Goal: Information Seeking & Learning: Find specific fact

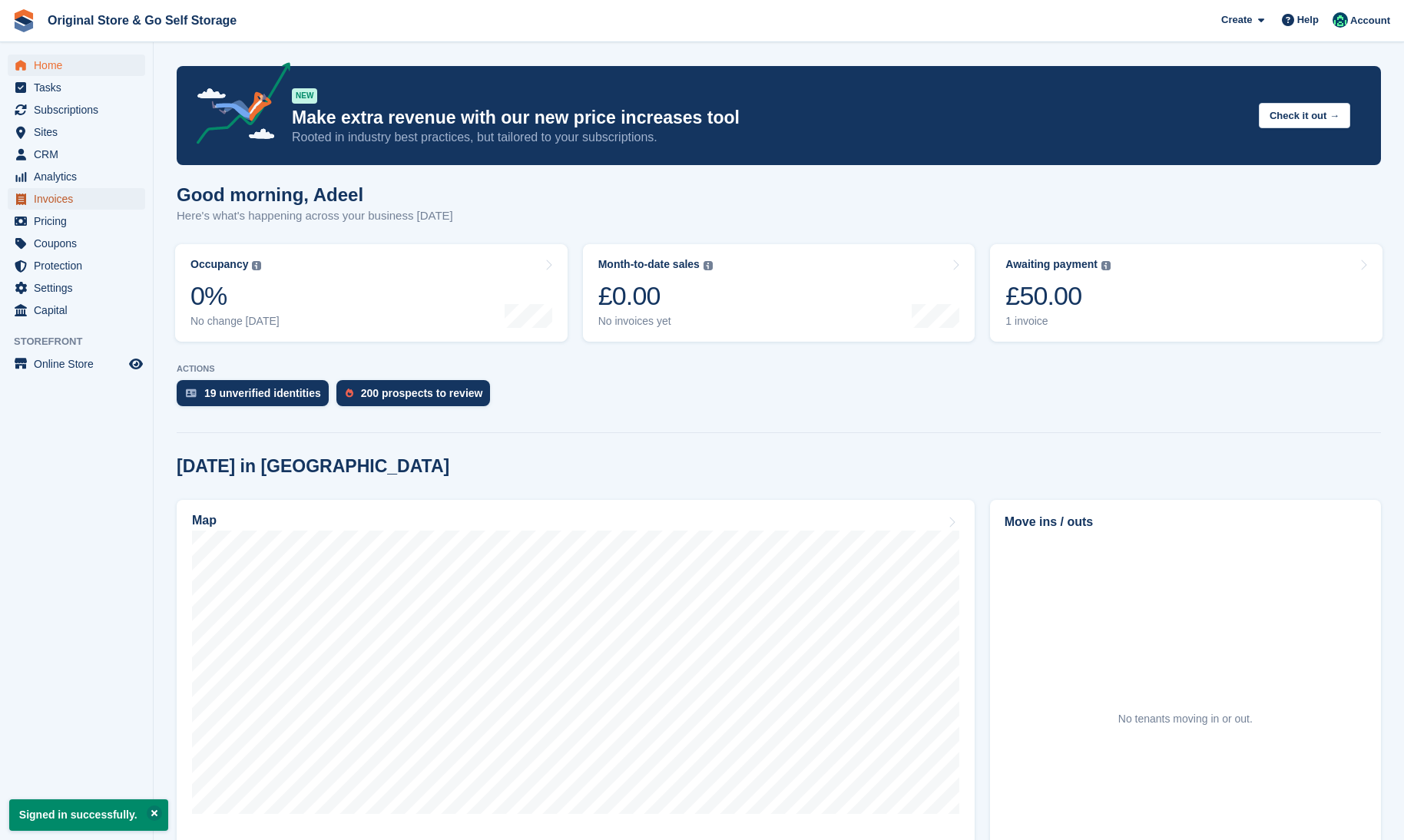
click at [66, 195] on span "Invoices" at bounding box center [80, 198] width 92 height 21
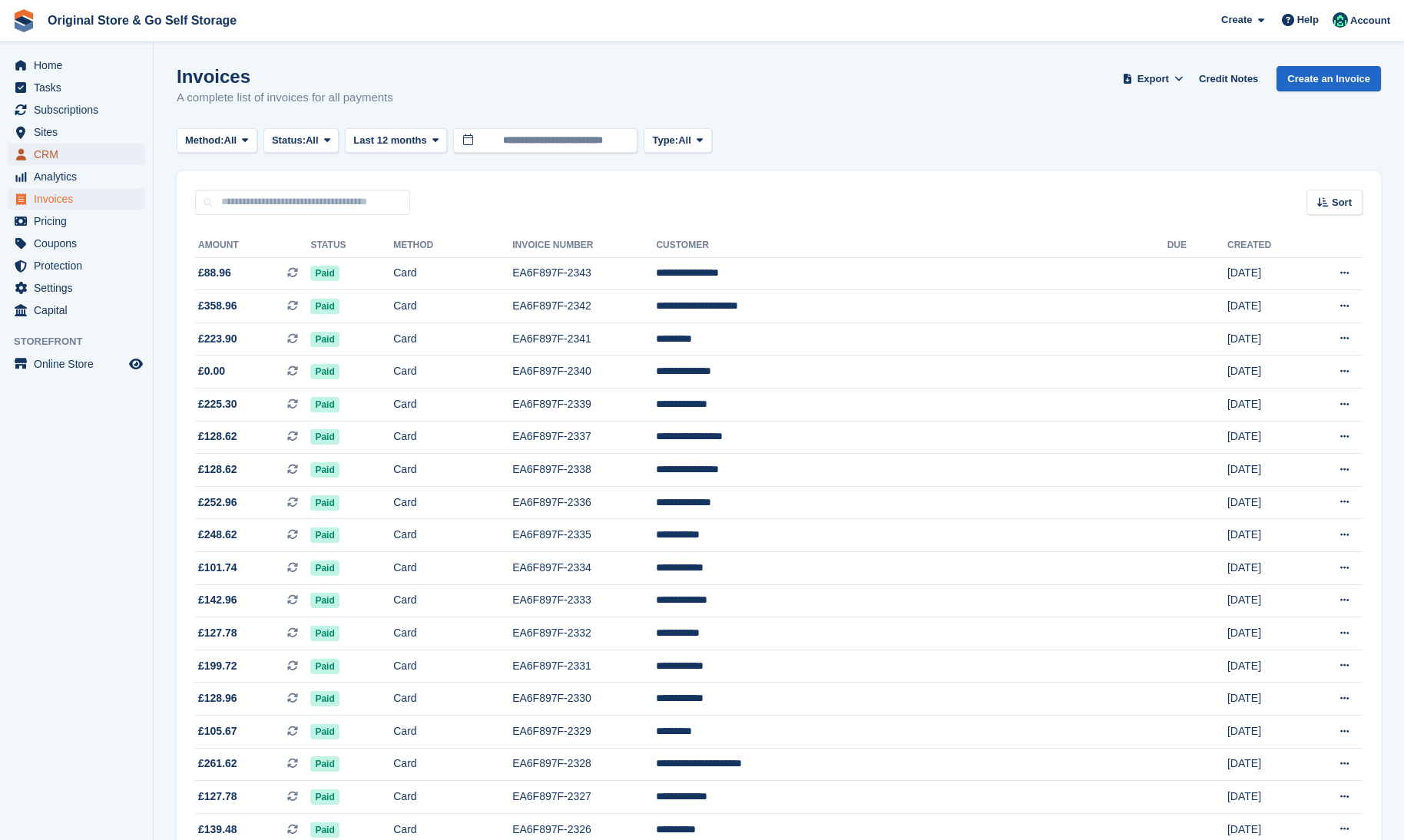
click at [57, 158] on span "CRM" at bounding box center [80, 154] width 92 height 21
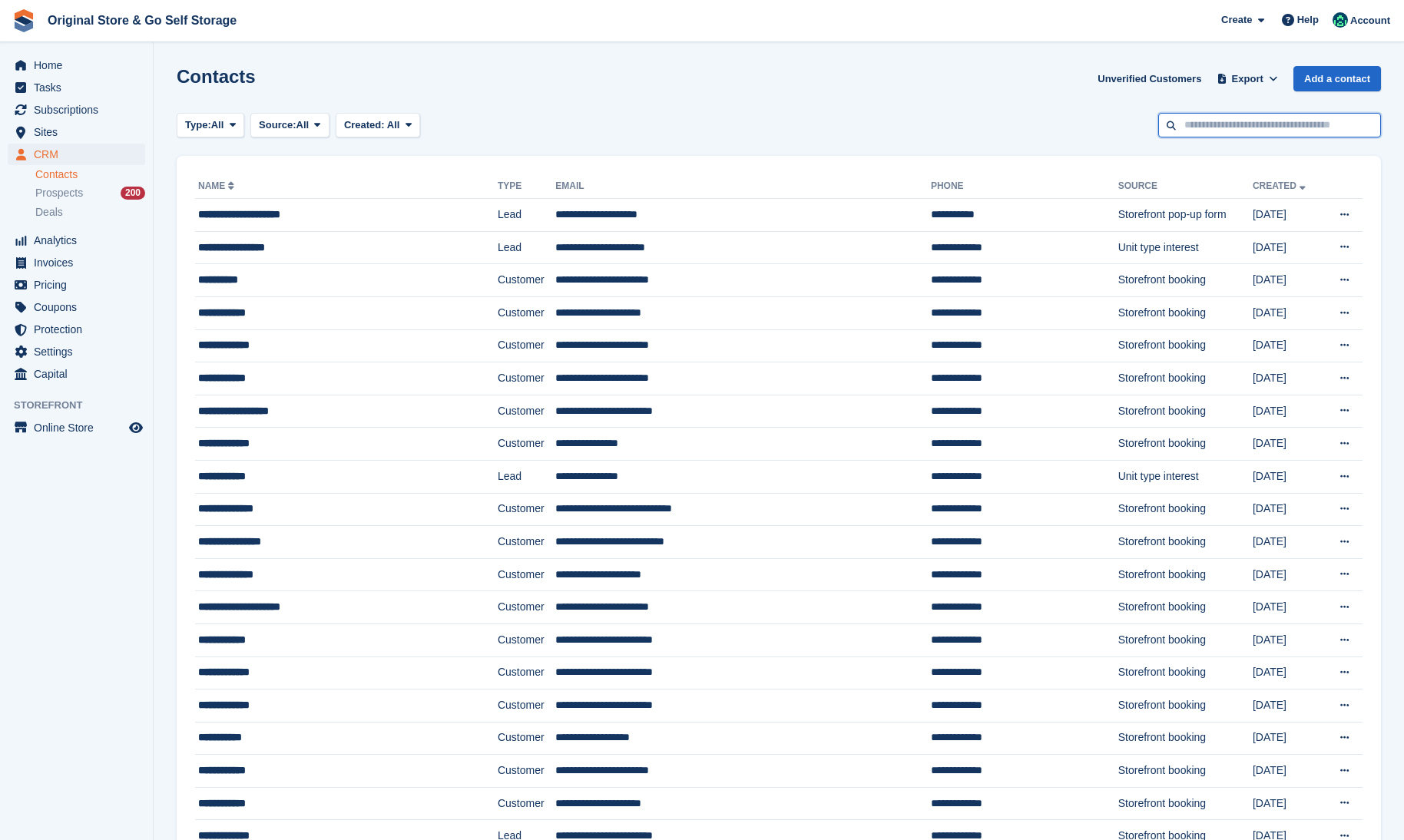
click at [1244, 124] on input "text" at bounding box center [1270, 126] width 223 height 25
type input "****"
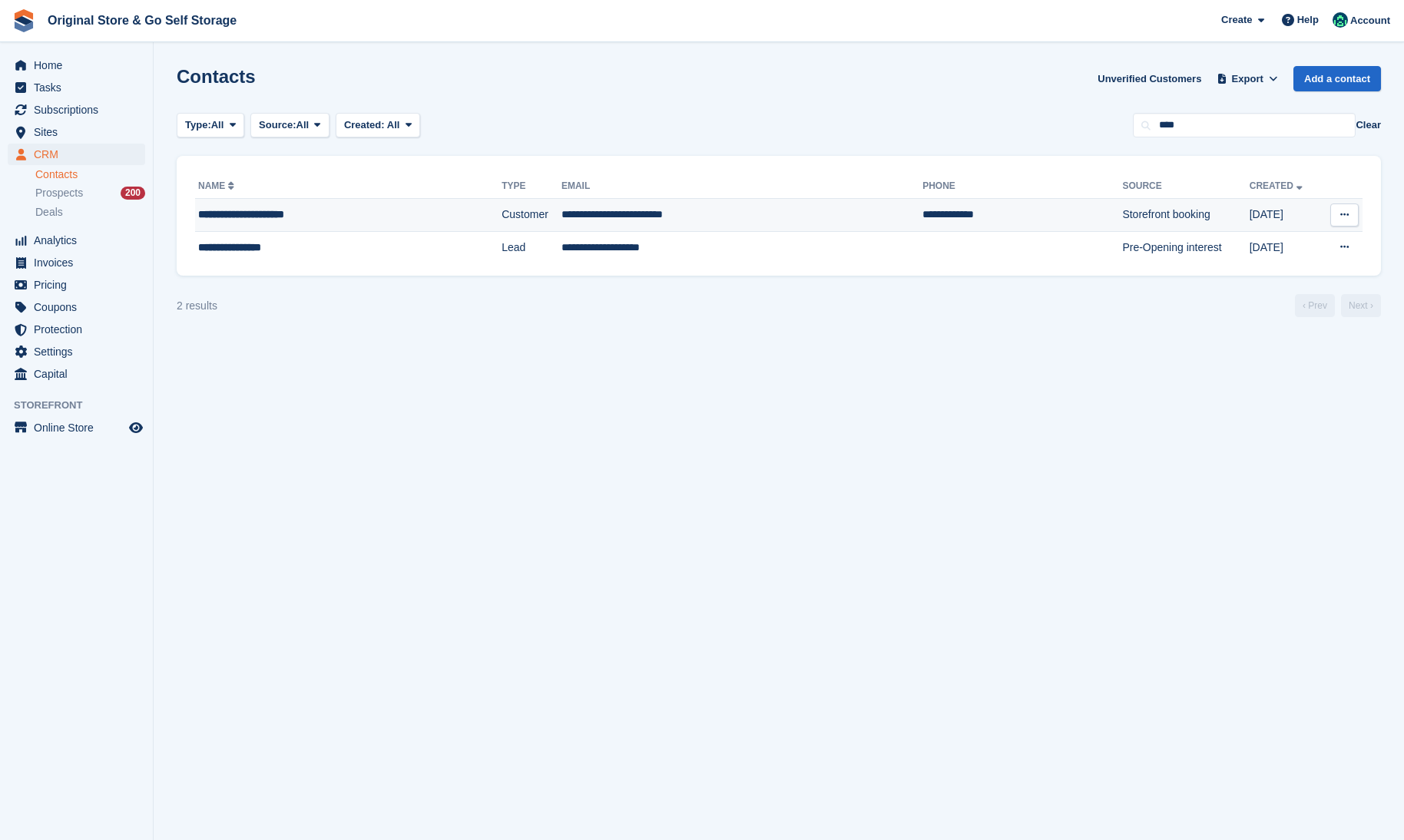
click at [368, 224] on td "**********" at bounding box center [349, 216] width 307 height 33
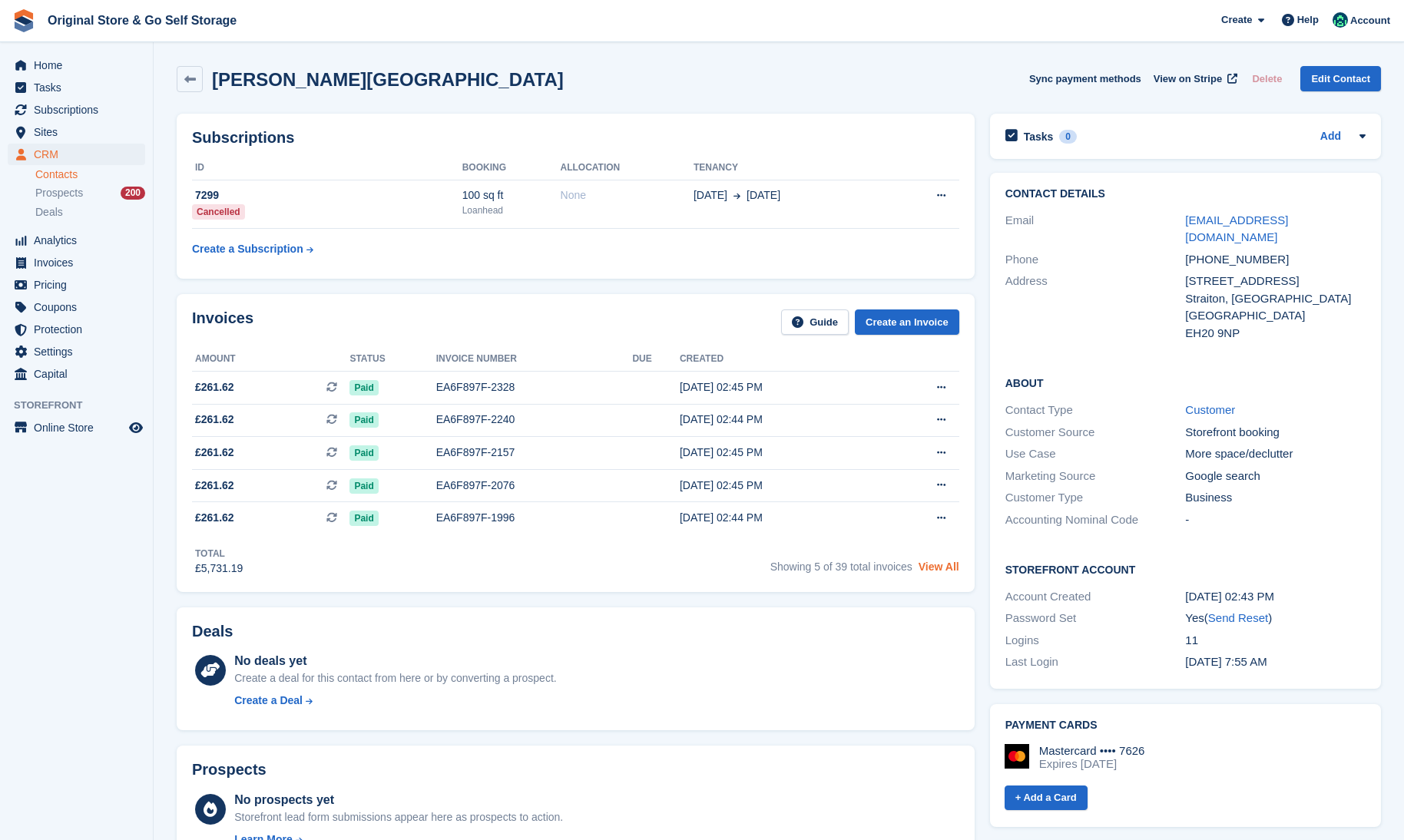
click at [938, 564] on link "View All" at bounding box center [938, 567] width 40 height 13
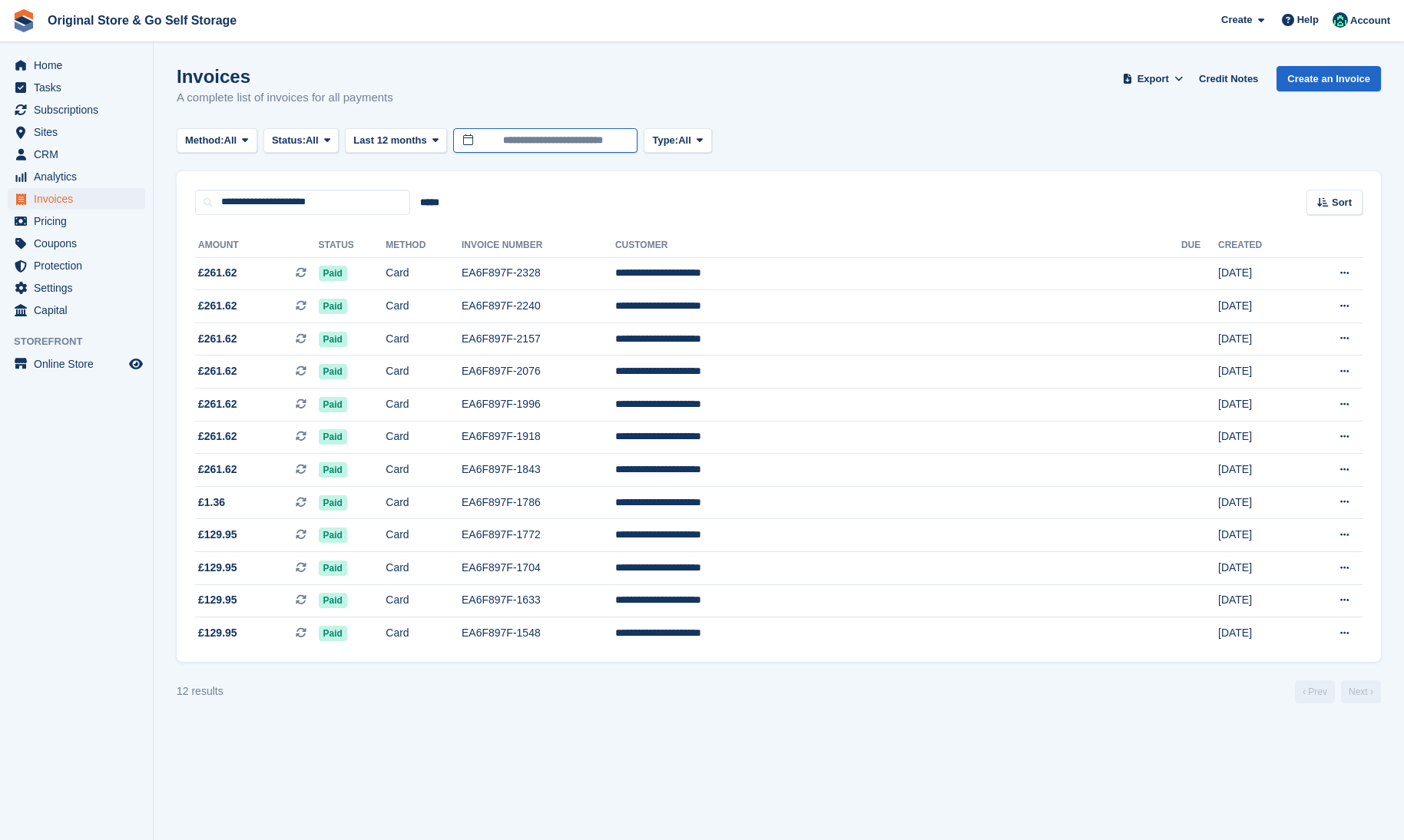
click at [515, 140] on input "**********" at bounding box center [545, 141] width 184 height 25
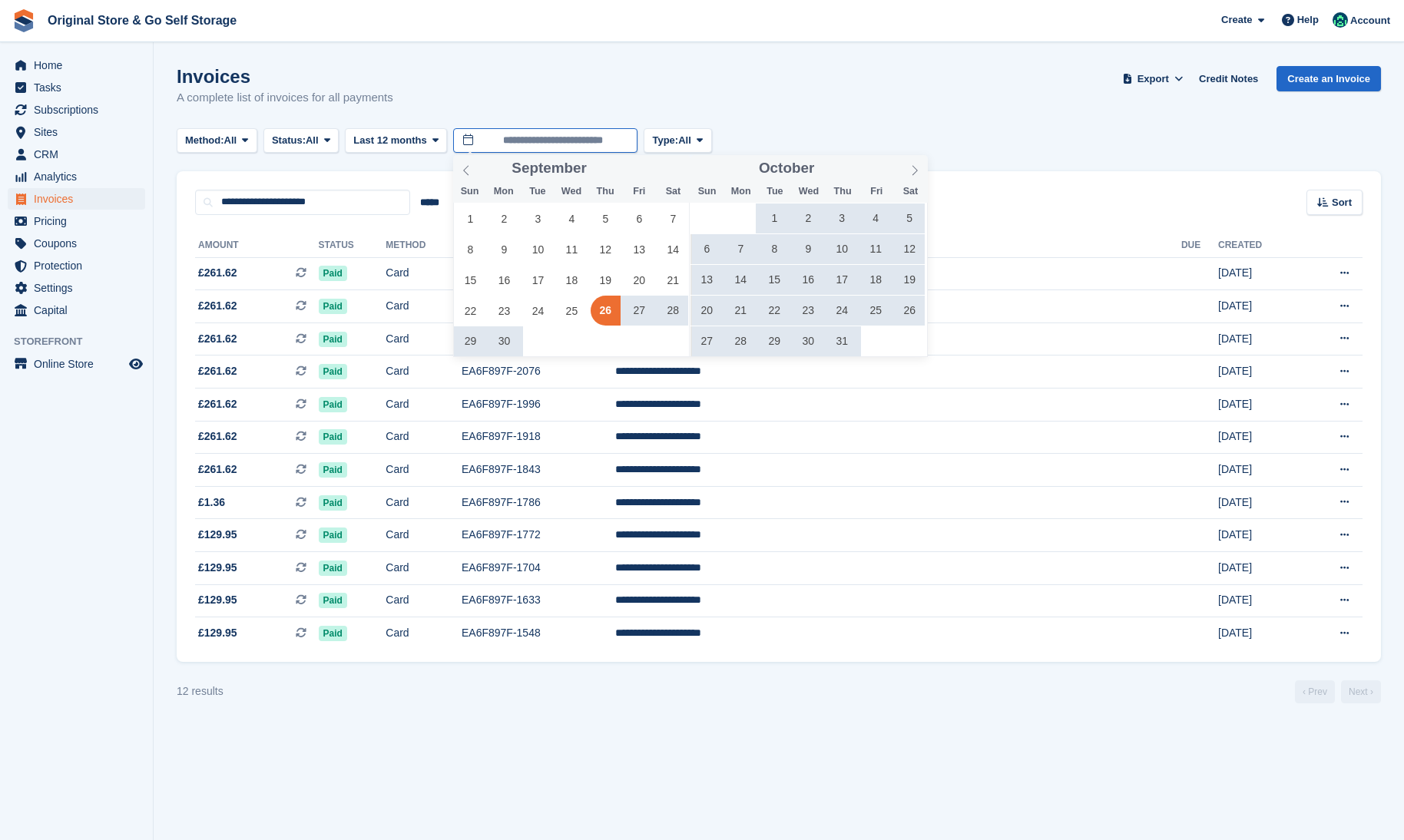
click at [515, 140] on input "**********" at bounding box center [545, 141] width 184 height 25
click at [915, 172] on icon at bounding box center [914, 170] width 6 height 10
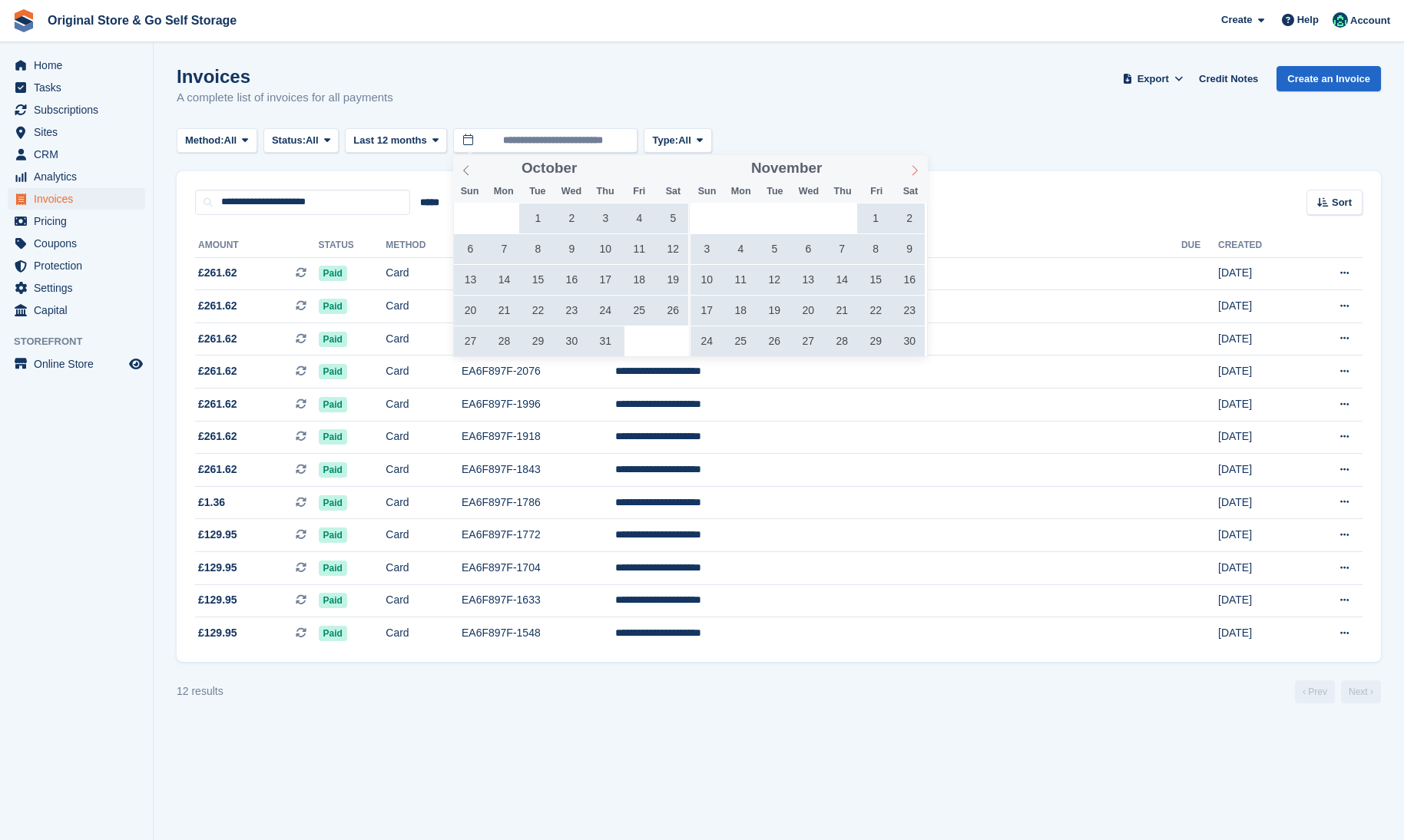
click at [915, 172] on icon at bounding box center [914, 170] width 6 height 10
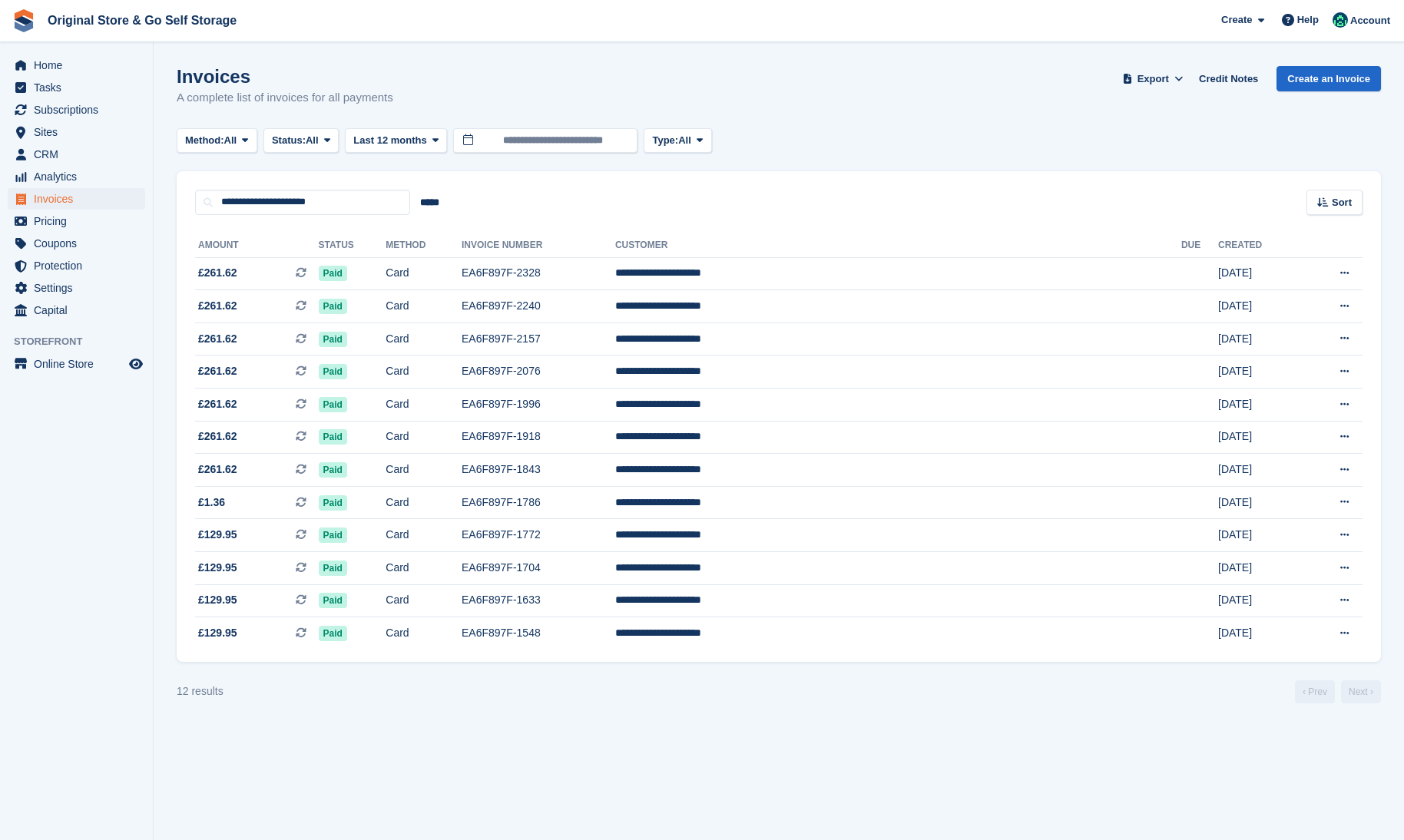
click at [904, 163] on div at bounding box center [904, 163] width 0 height 0
click at [574, 146] on input "**********" at bounding box center [509, 141] width 184 height 25
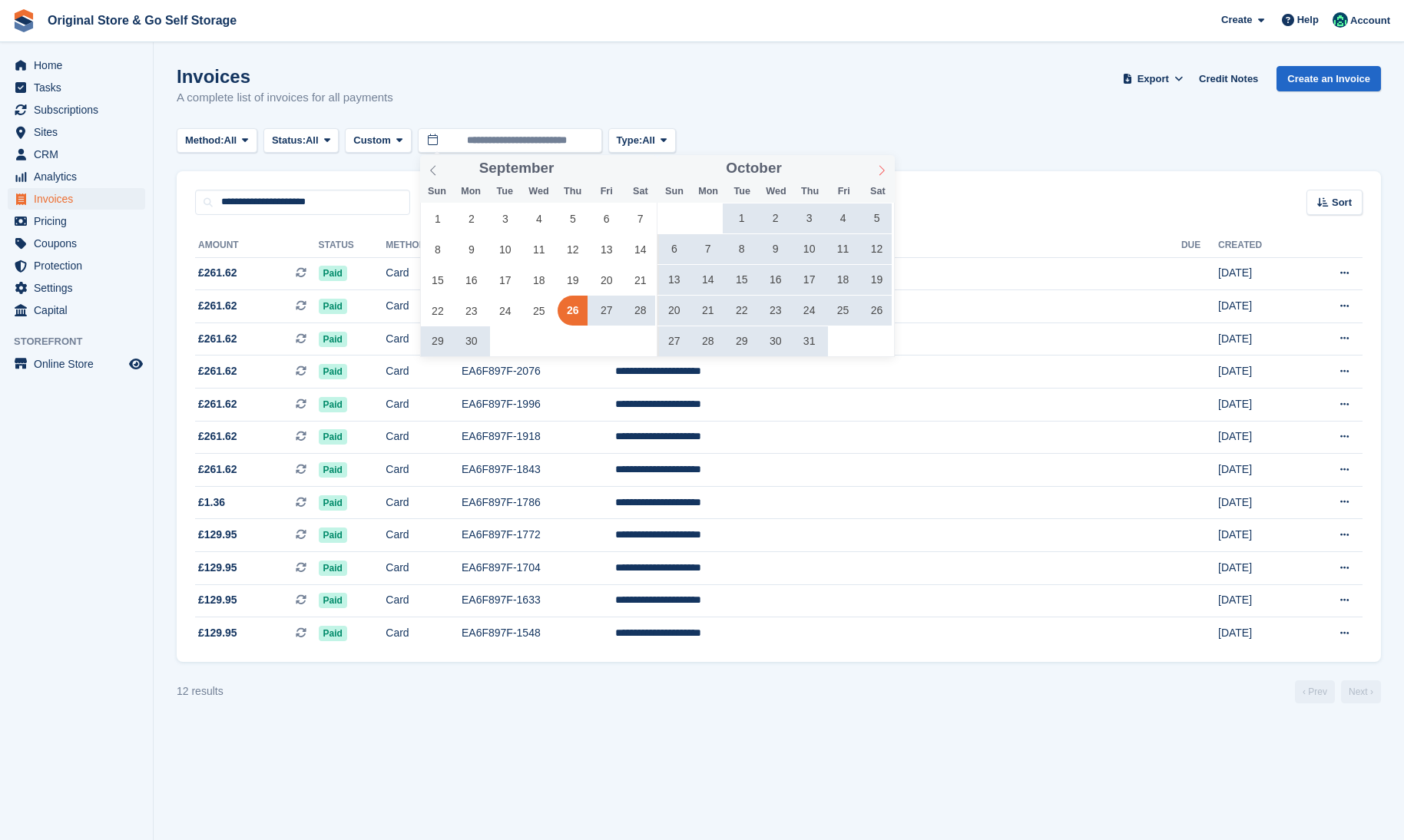
click at [874, 174] on span at bounding box center [881, 168] width 26 height 26
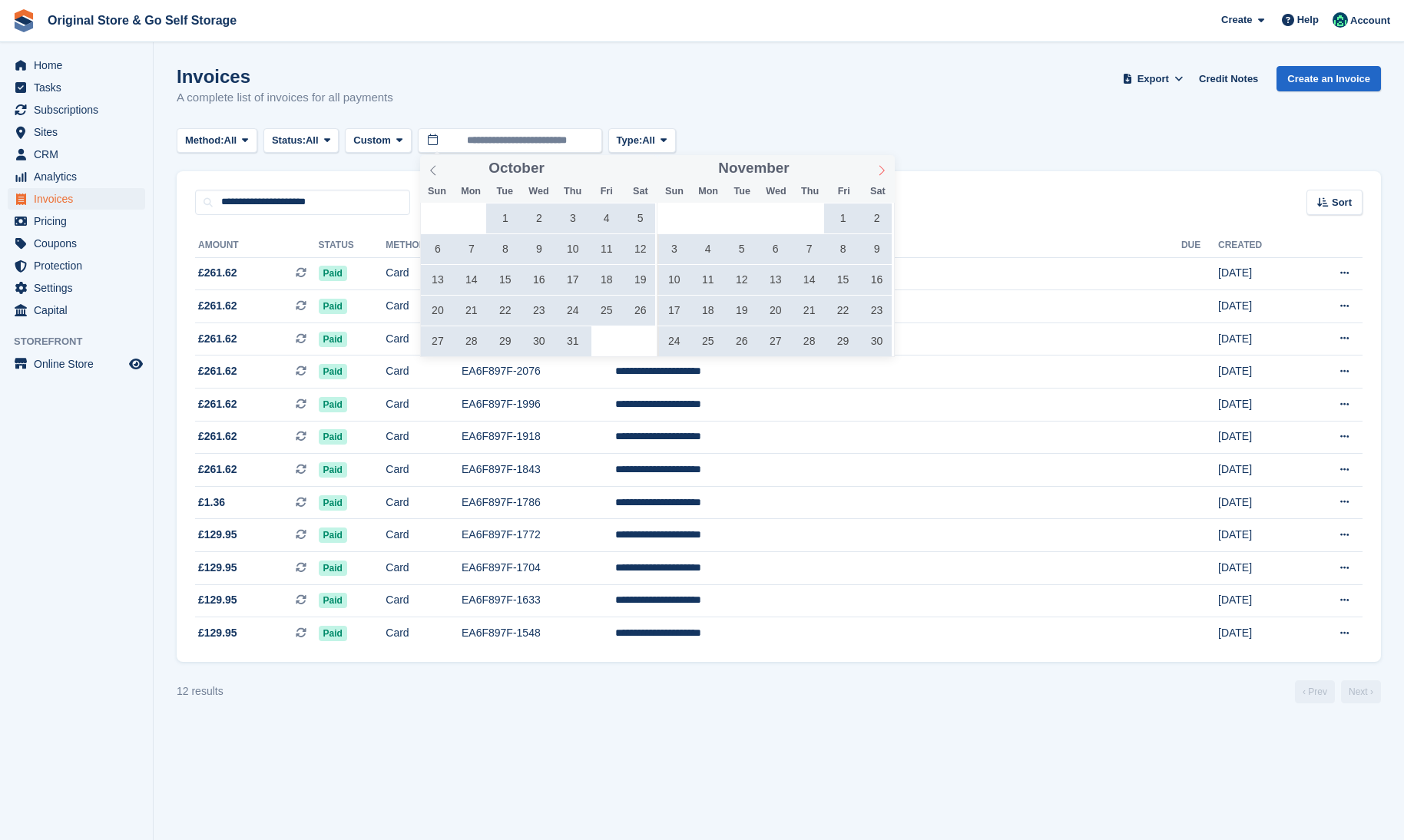
click at [879, 174] on icon at bounding box center [881, 171] width 11 height 11
click at [436, 177] on span at bounding box center [432, 168] width 26 height 26
click at [438, 175] on icon at bounding box center [433, 171] width 11 height 11
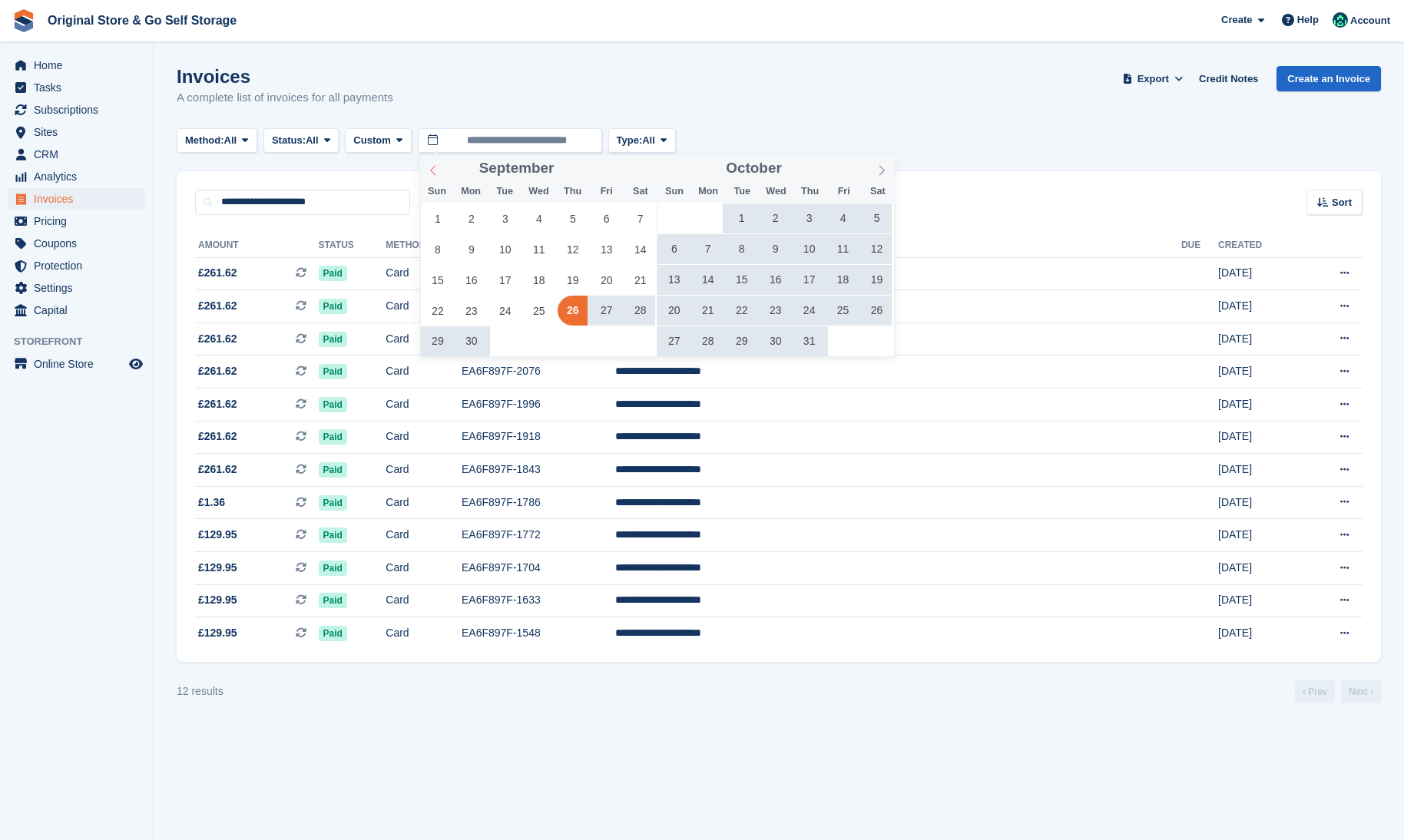
click at [438, 175] on icon at bounding box center [433, 171] width 11 height 11
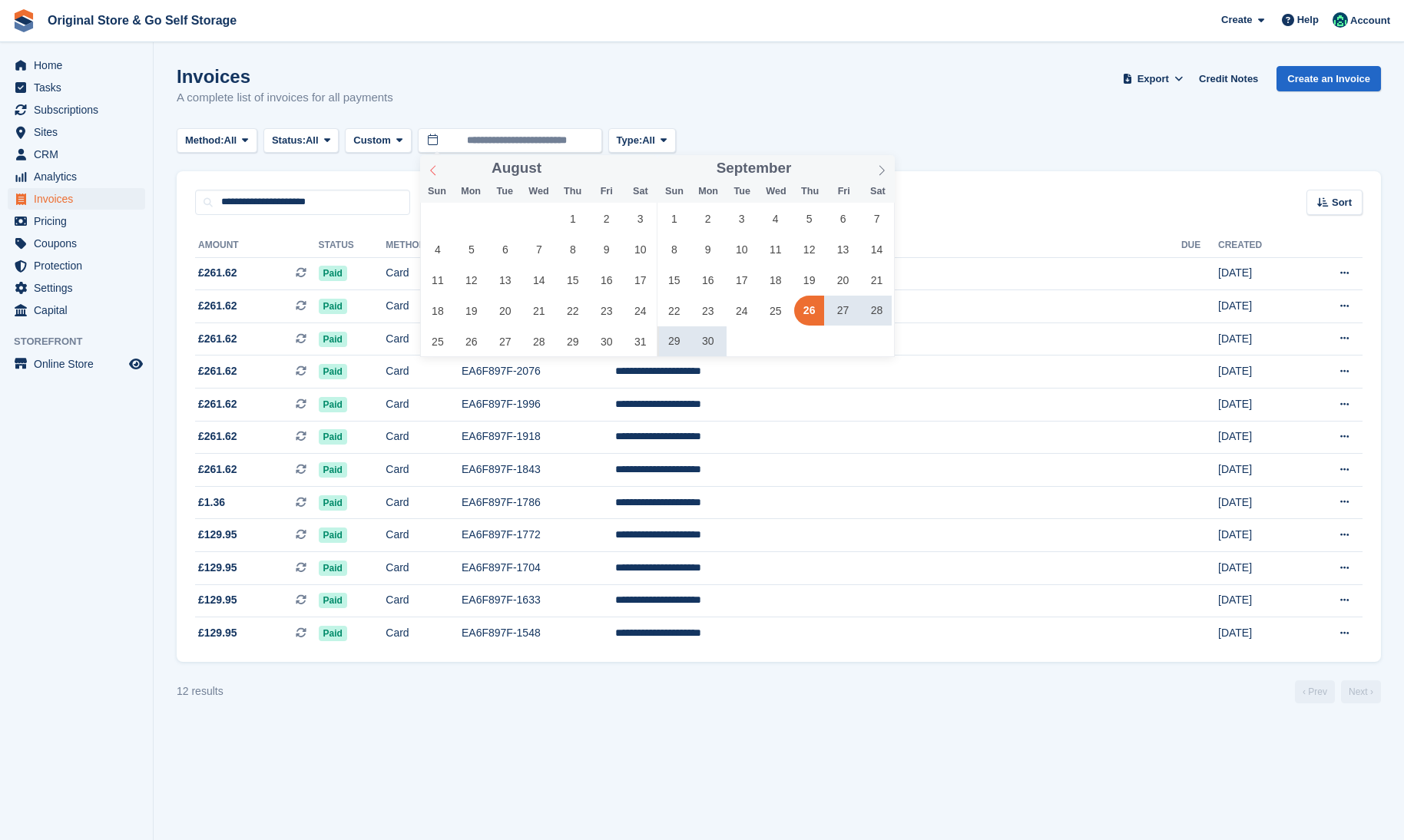
click at [428, 163] on div at bounding box center [428, 163] width 0 height 0
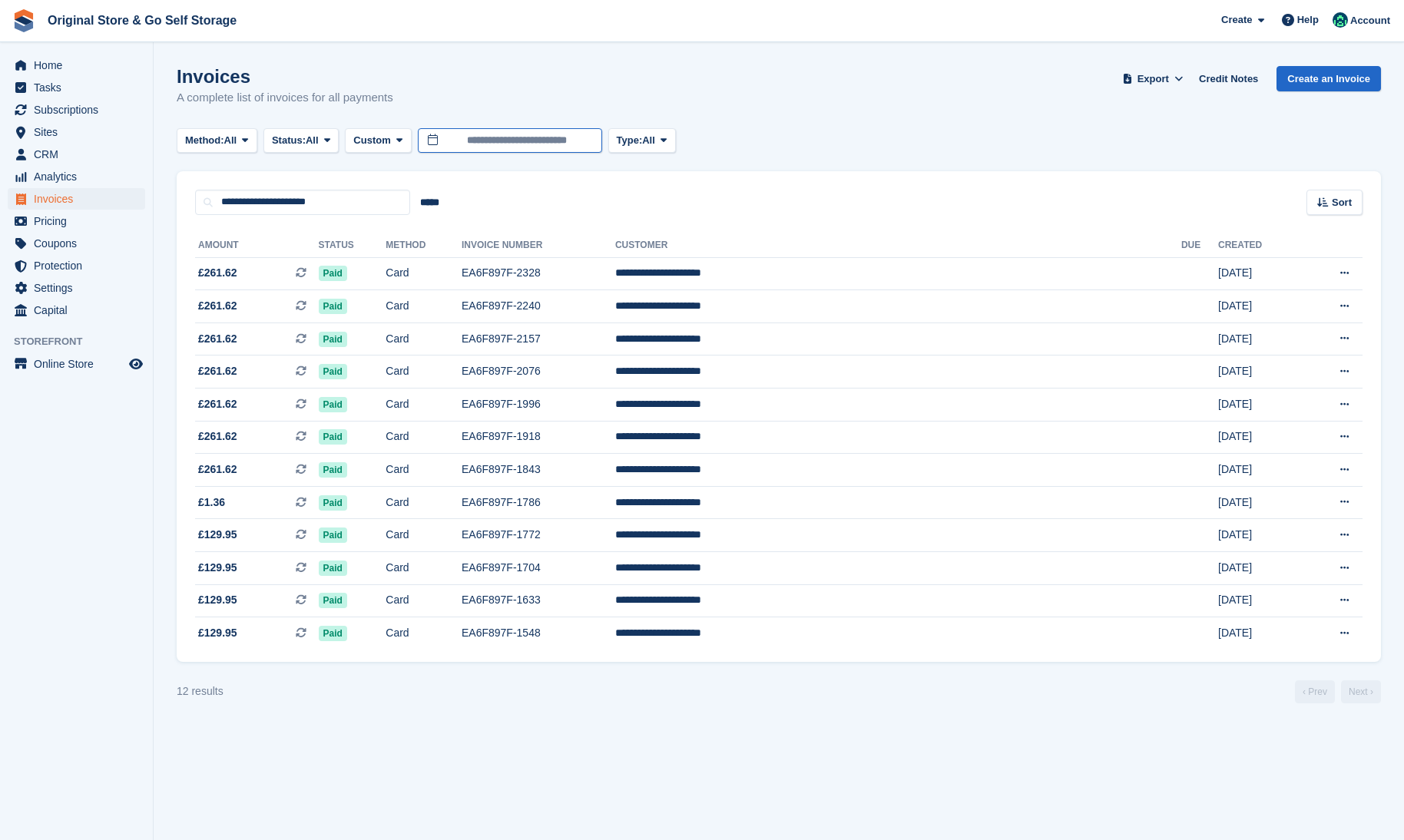
click at [443, 149] on input "**********" at bounding box center [509, 141] width 184 height 25
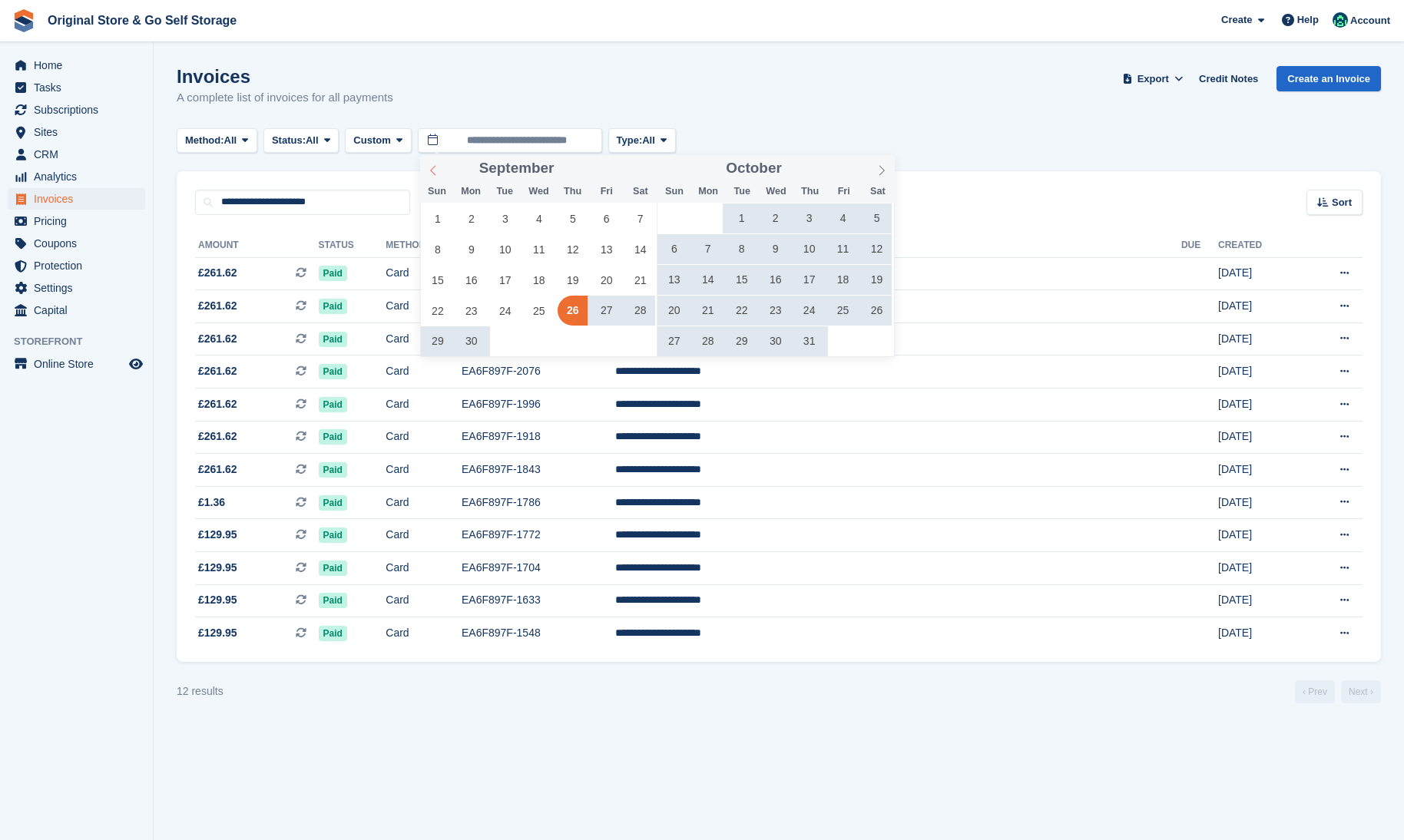
click at [437, 171] on icon at bounding box center [433, 171] width 11 height 11
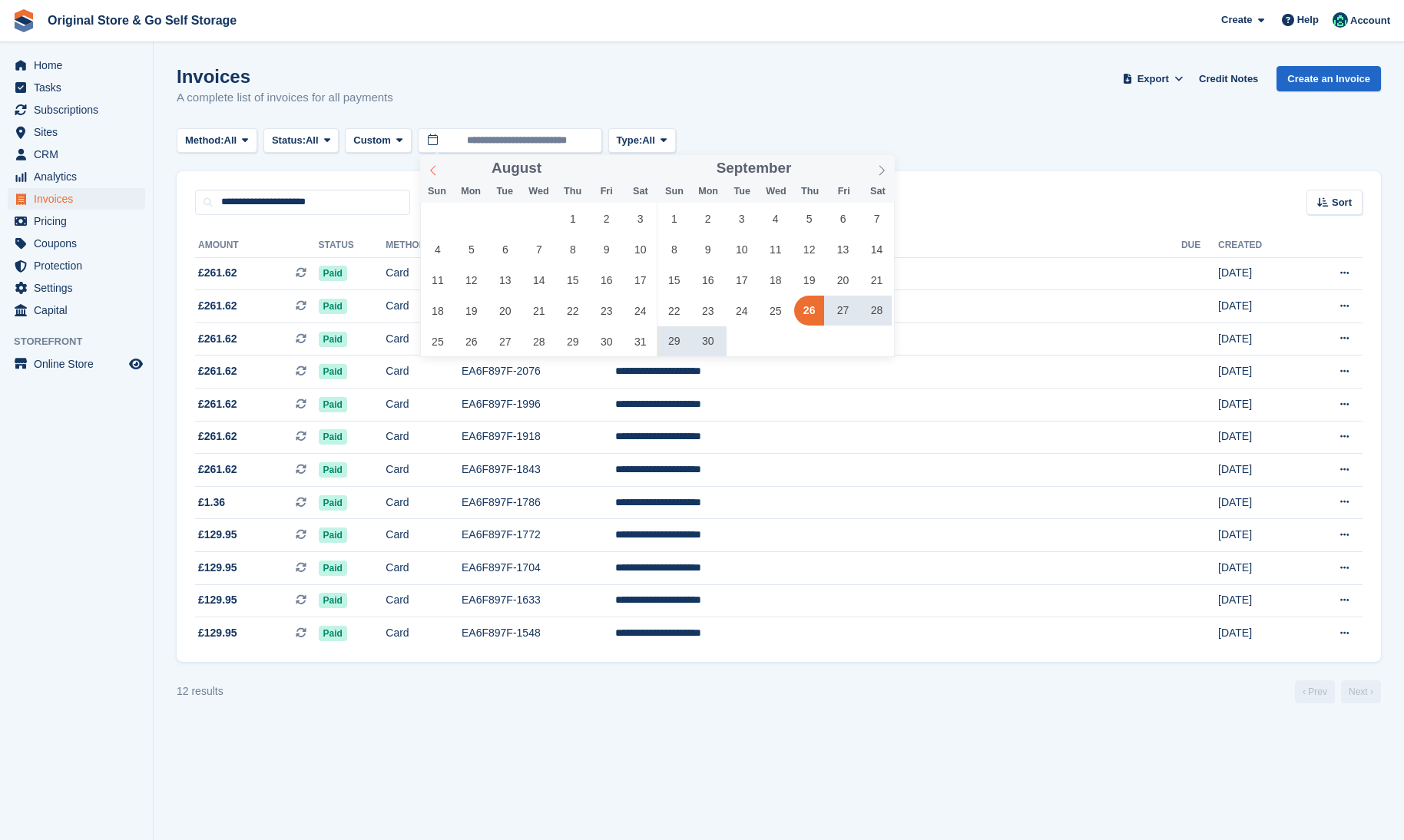
click at [437, 171] on icon at bounding box center [433, 171] width 11 height 11
click at [470, 220] on span "1" at bounding box center [471, 218] width 30 height 30
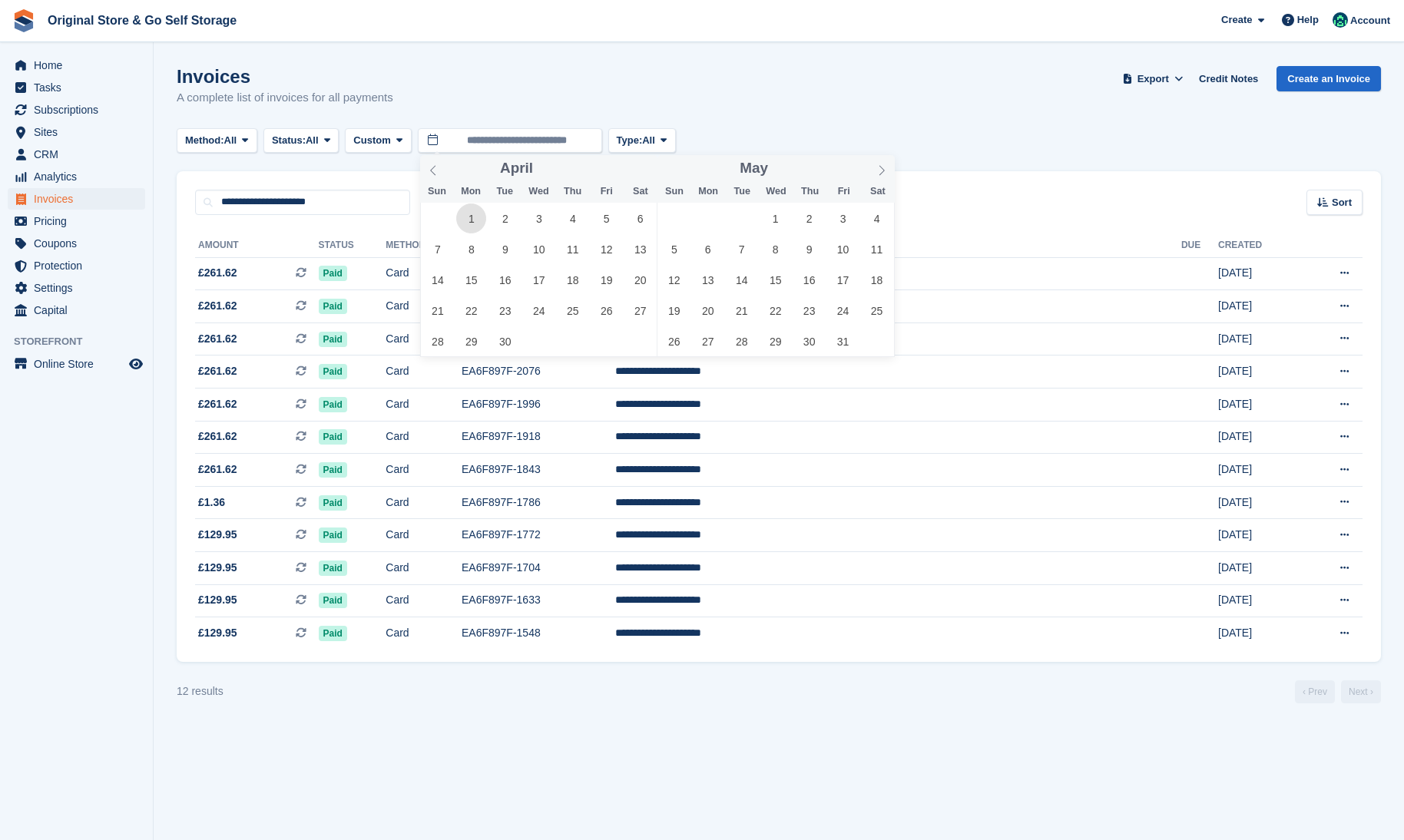
type input "**********"
click at [874, 171] on span at bounding box center [881, 168] width 26 height 26
click at [874, 171] on span at bounding box center [881, 168] width 26 height 26
click at [865, 163] on div at bounding box center [865, 163] width 0 height 0
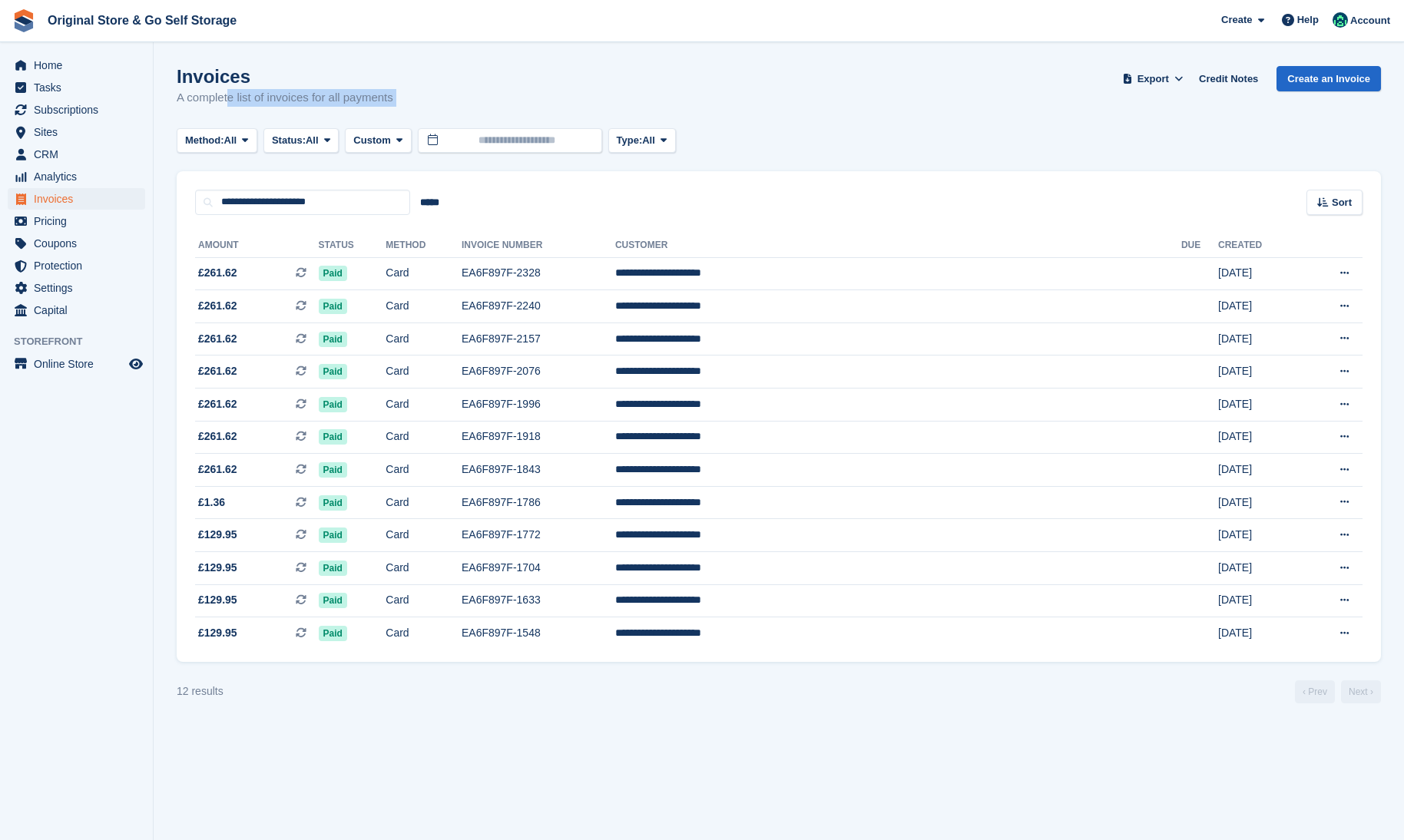
click at [876, 171] on turbo-frame "Invoices A complete list of invoices for all payments Export Export Invoices Ex…" at bounding box center [778, 385] width 1204 height 637
click at [542, 140] on input "text" at bounding box center [509, 141] width 184 height 25
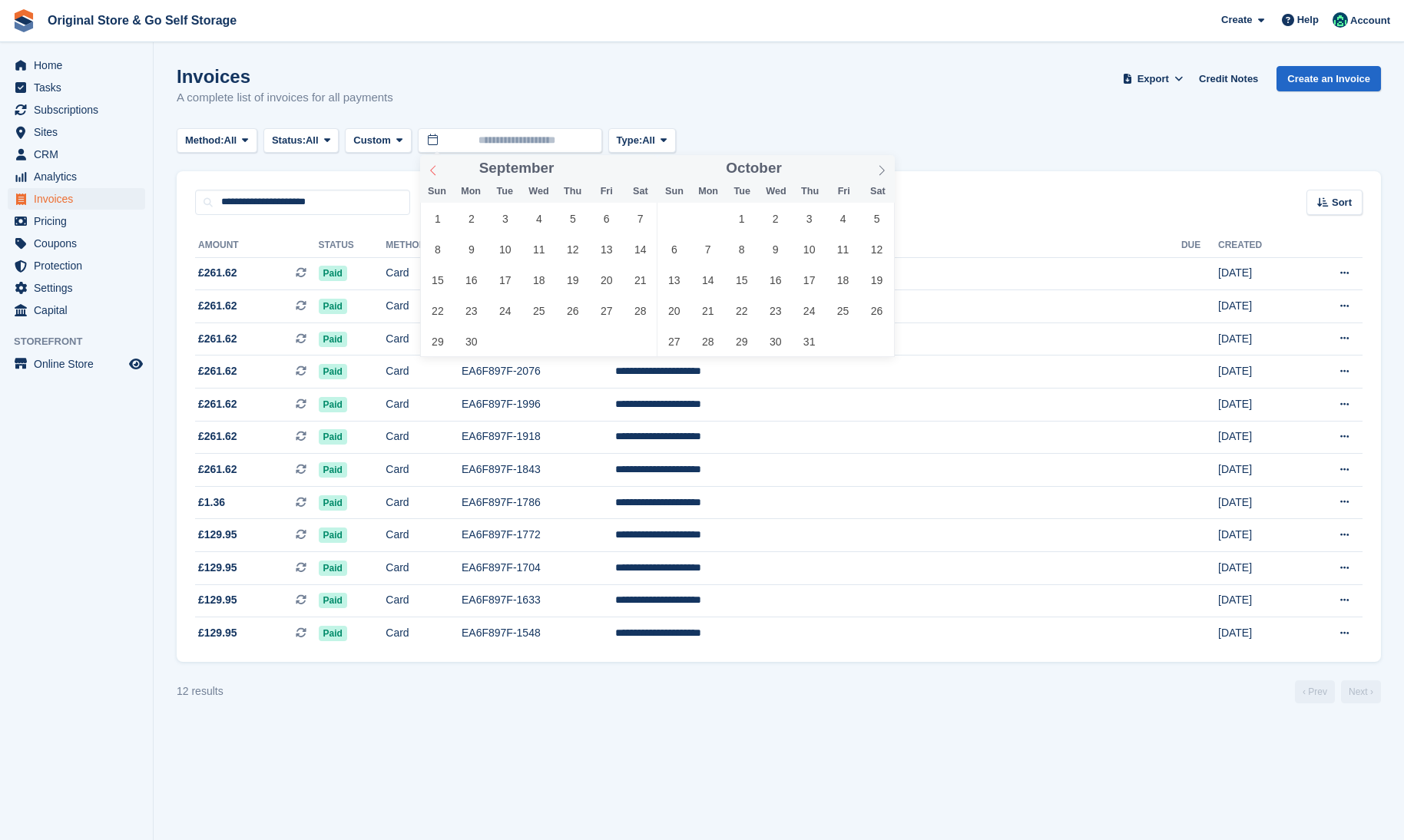
click at [434, 168] on icon at bounding box center [433, 171] width 11 height 11
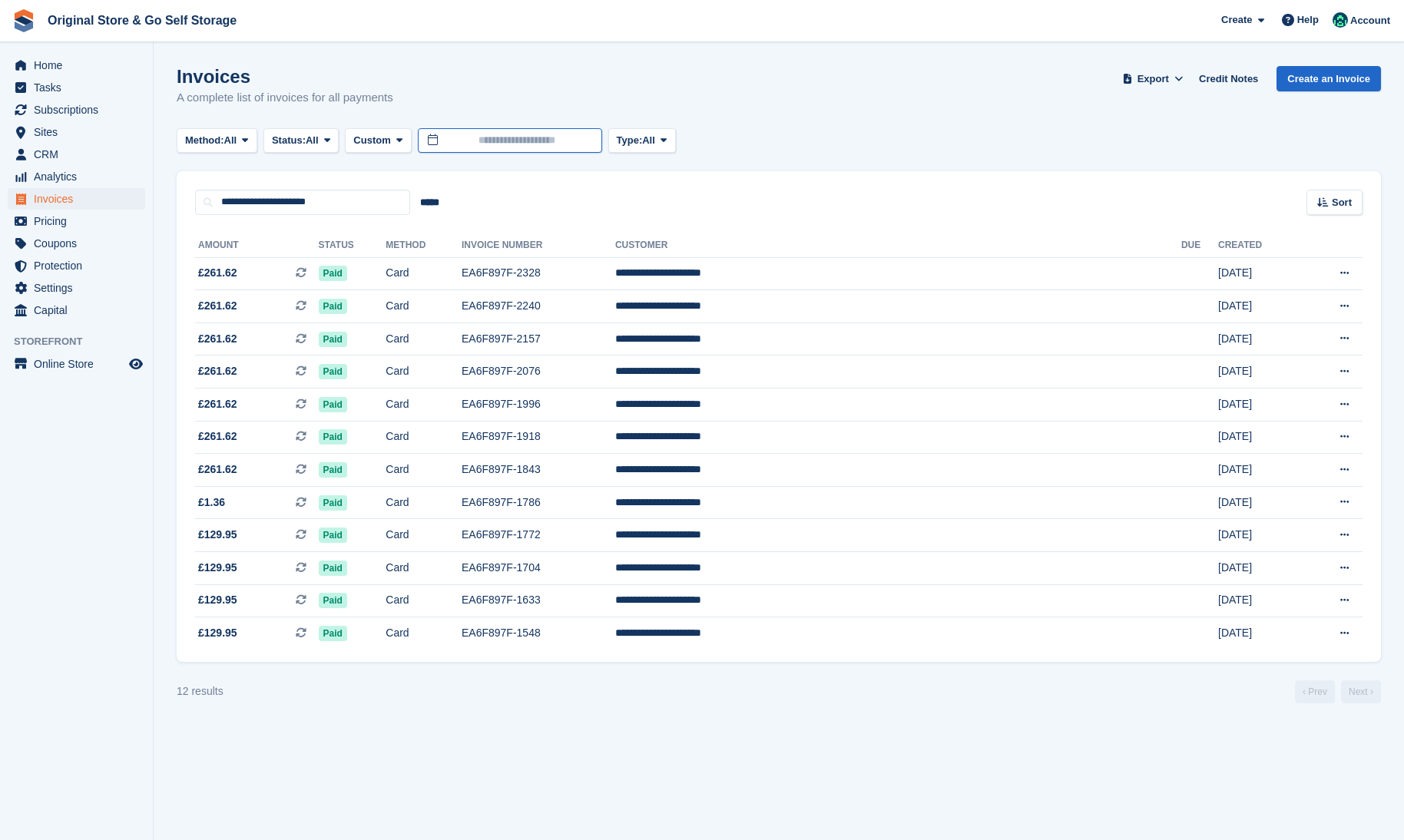
click at [443, 145] on input "text" at bounding box center [509, 141] width 184 height 25
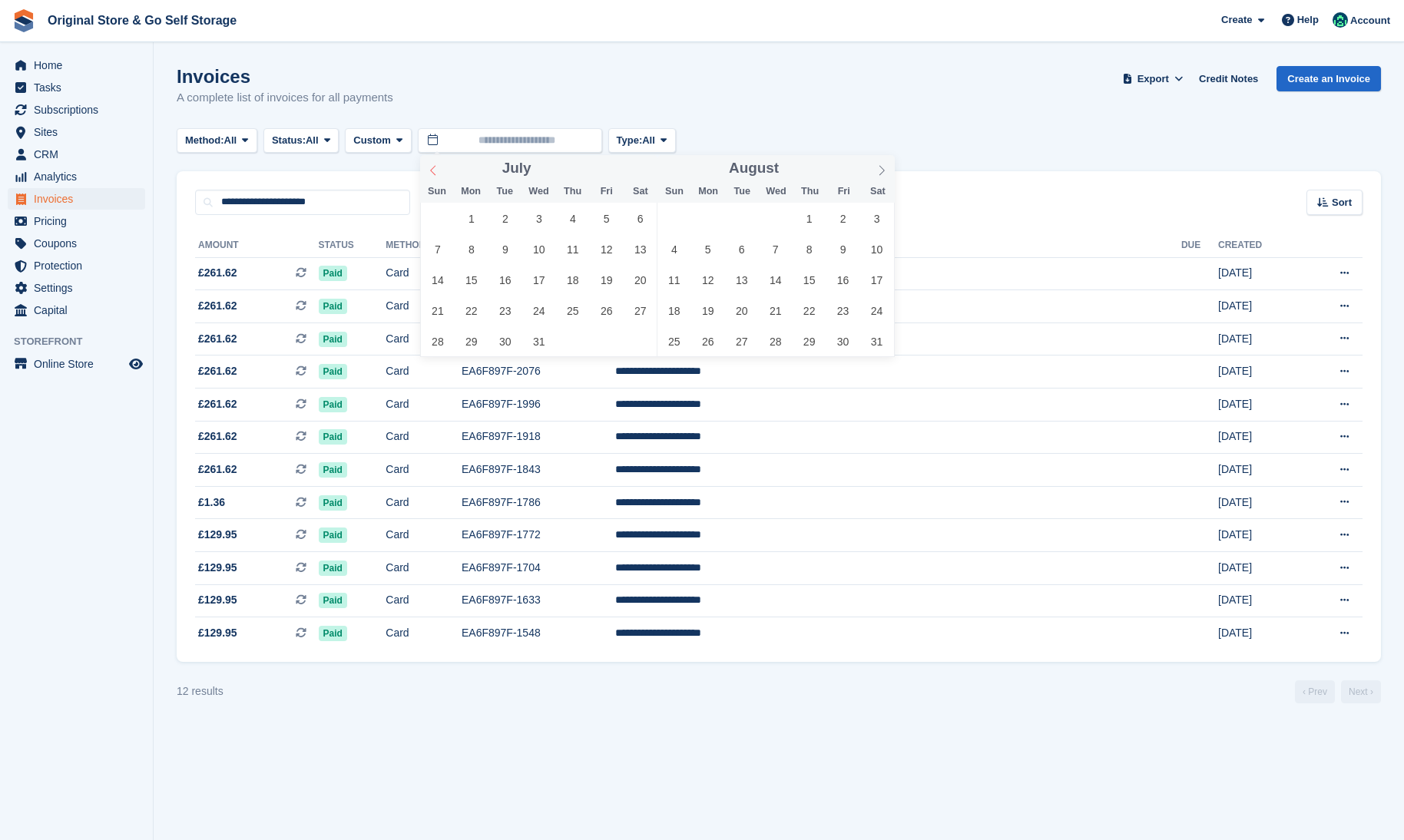
click at [433, 166] on icon at bounding box center [433, 171] width 11 height 11
click at [433, 171] on icon at bounding box center [433, 171] width 11 height 11
click at [477, 217] on span "1" at bounding box center [471, 218] width 30 height 30
type input "**********"
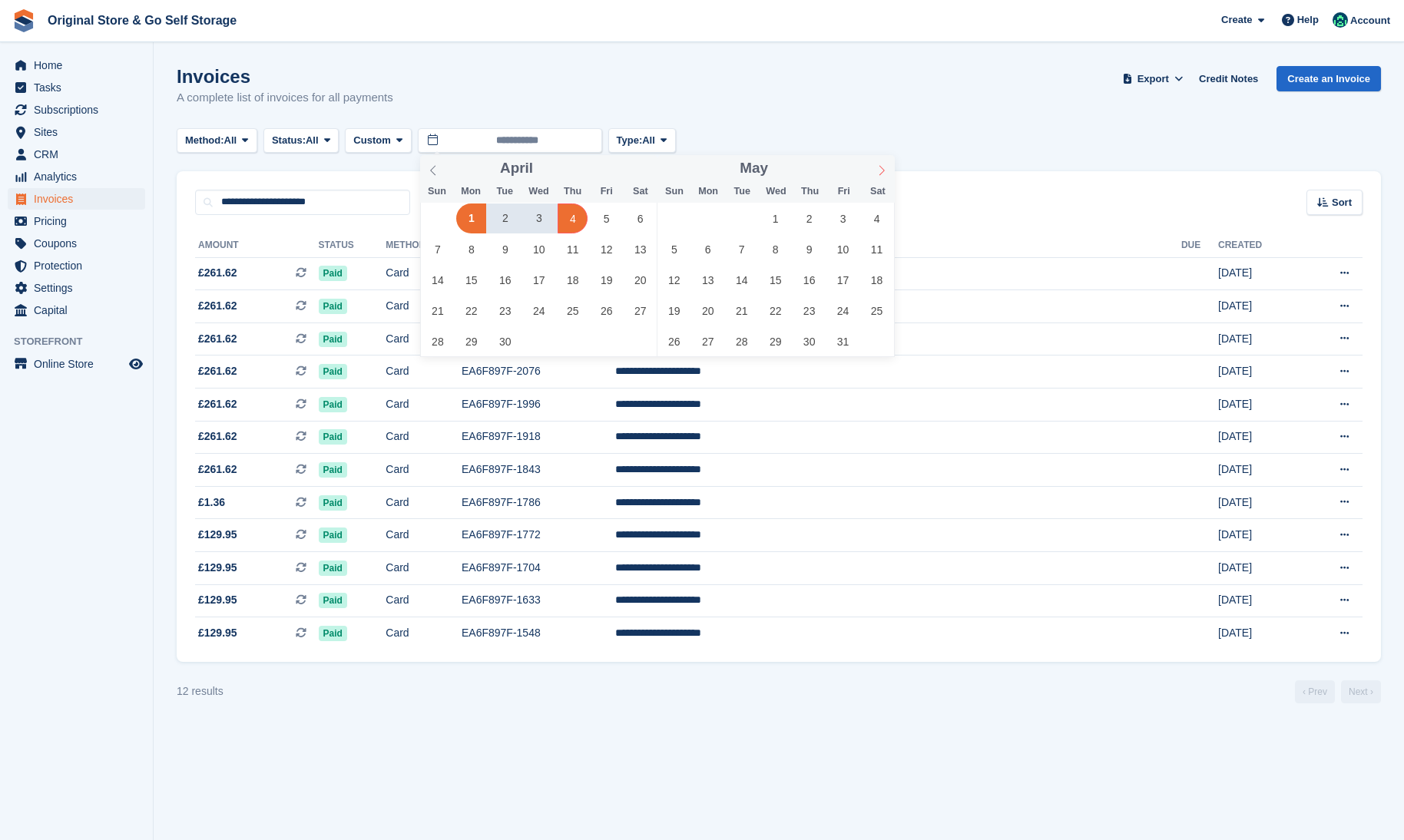
click at [884, 171] on icon at bounding box center [881, 171] width 11 height 11
click at [855, 172] on div "July ****" at bounding box center [776, 168] width 178 height 26
click at [878, 171] on icon at bounding box center [881, 171] width 11 height 11
click at [878, 171] on icon at bounding box center [881, 171] width 11 height 11
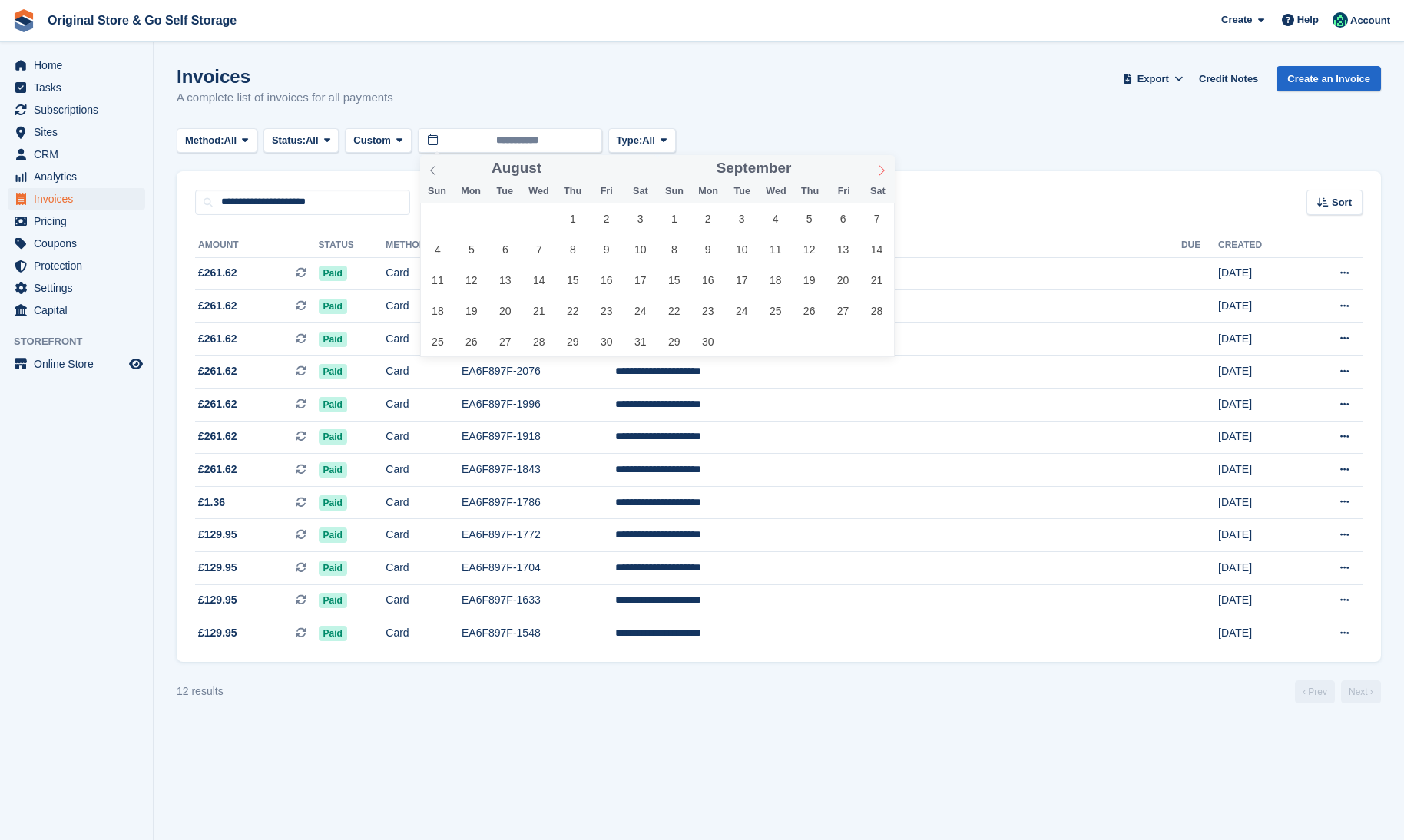
click at [878, 171] on icon at bounding box center [881, 171] width 11 height 11
click at [878, 173] on icon at bounding box center [881, 171] width 11 height 11
click at [878, 175] on icon at bounding box center [881, 171] width 11 height 11
click at [878, 172] on icon at bounding box center [881, 171] width 11 height 11
type input "****"
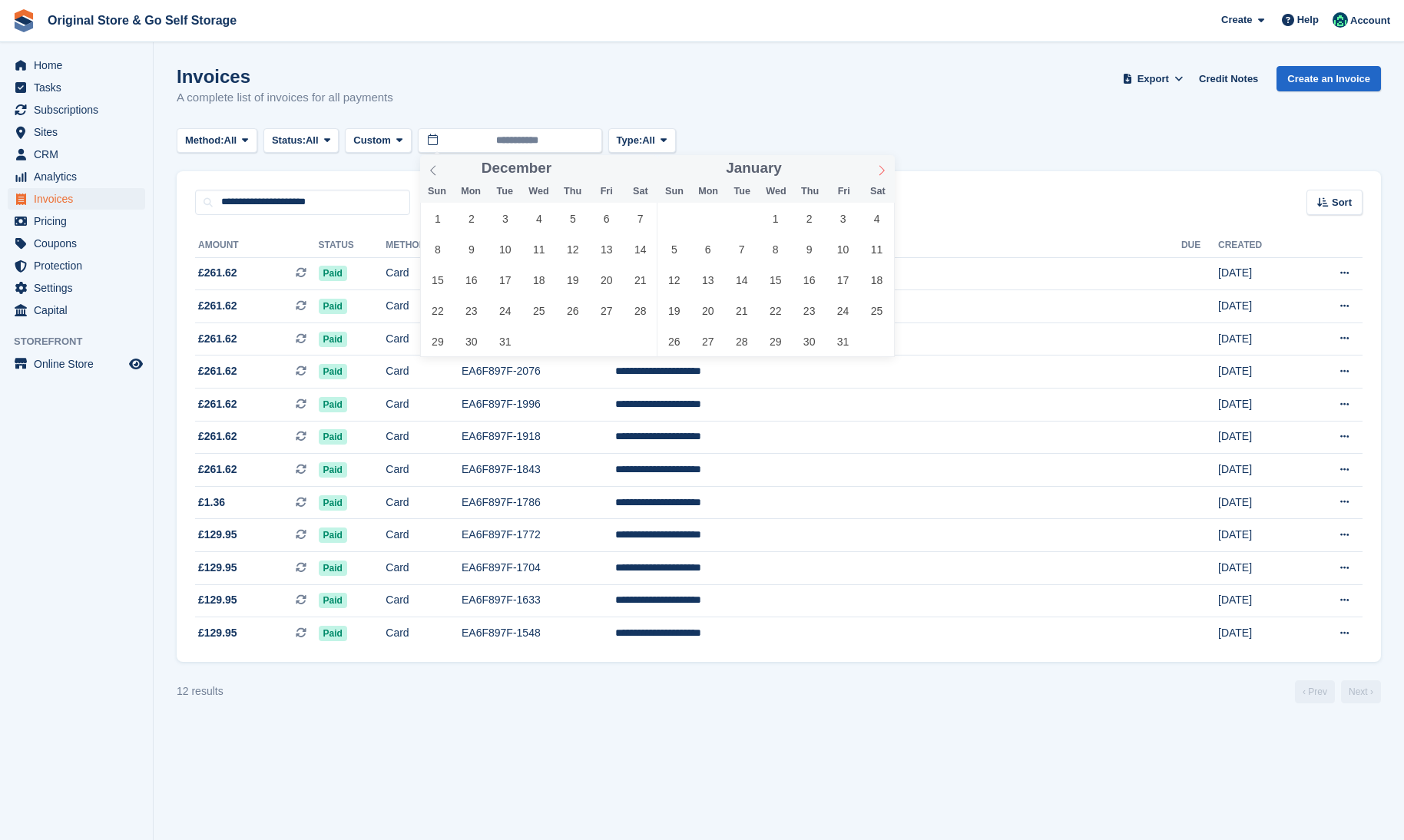
click at [878, 172] on icon at bounding box center [881, 171] width 11 height 11
type input "****"
click at [854, 175] on div "February ****" at bounding box center [776, 168] width 178 height 26
click at [878, 172] on icon at bounding box center [881, 171] width 11 height 11
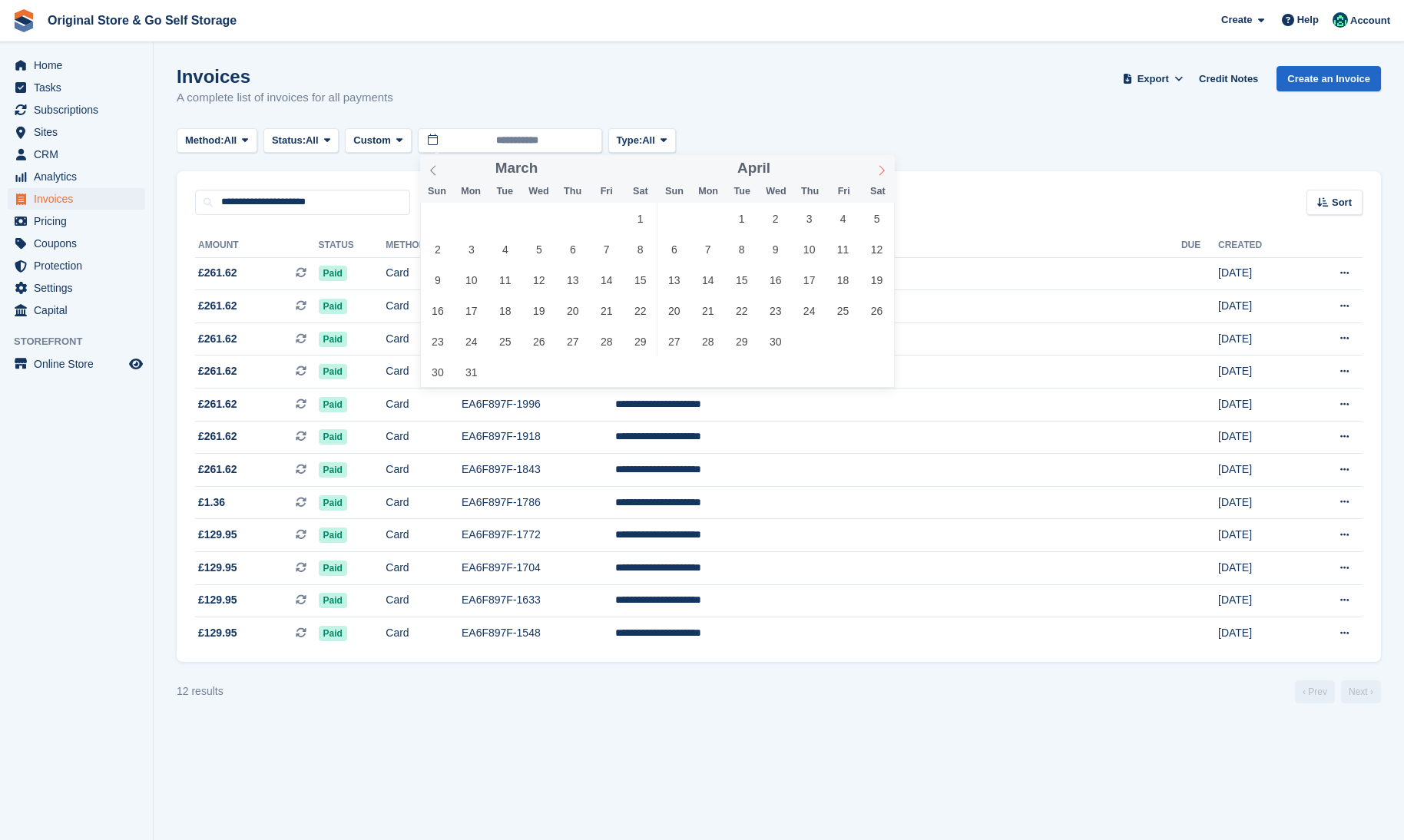
click at [878, 172] on icon at bounding box center [881, 171] width 11 height 11
click at [849, 175] on div "August ****" at bounding box center [776, 168] width 178 height 26
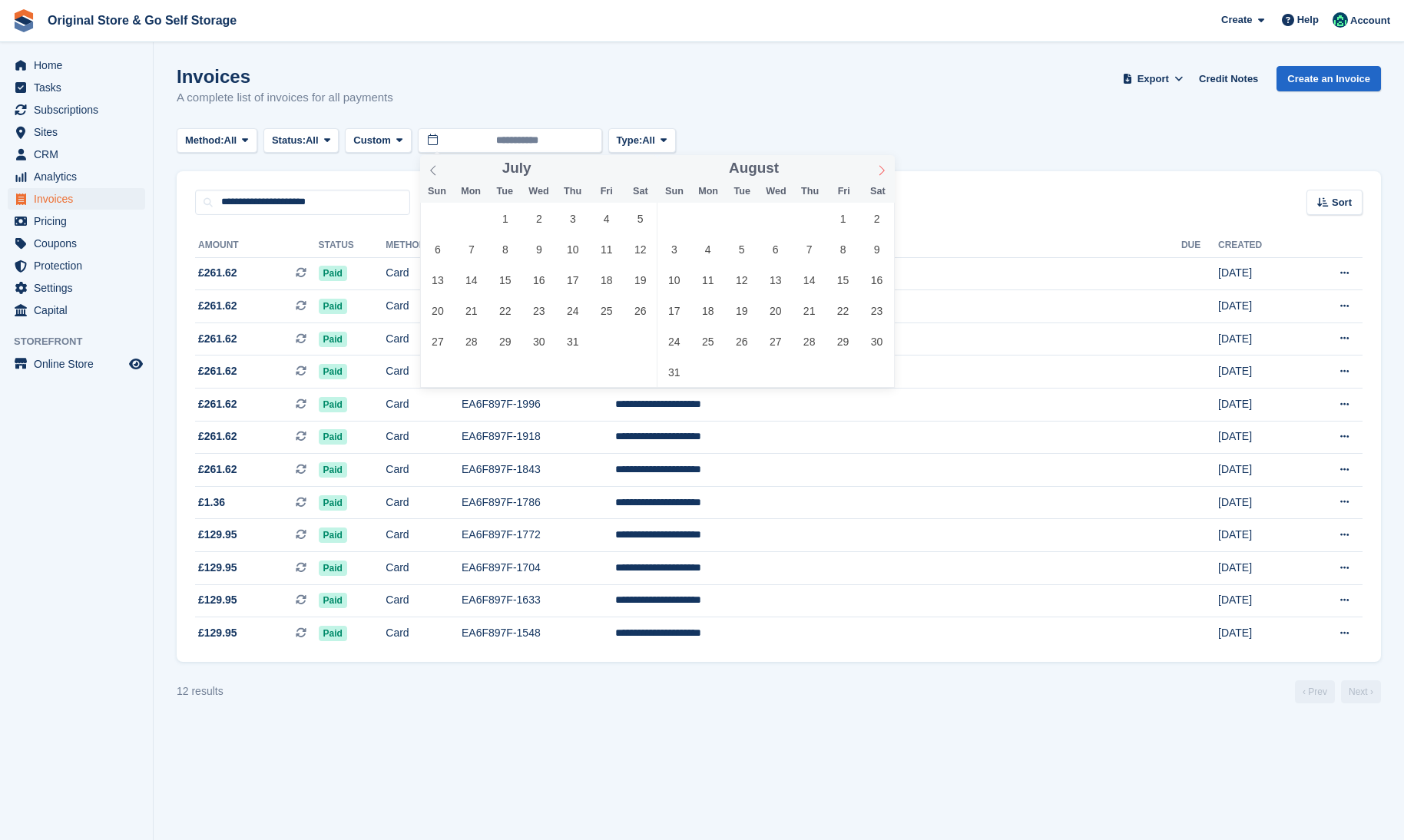
click at [878, 171] on icon at bounding box center [881, 171] width 11 height 11
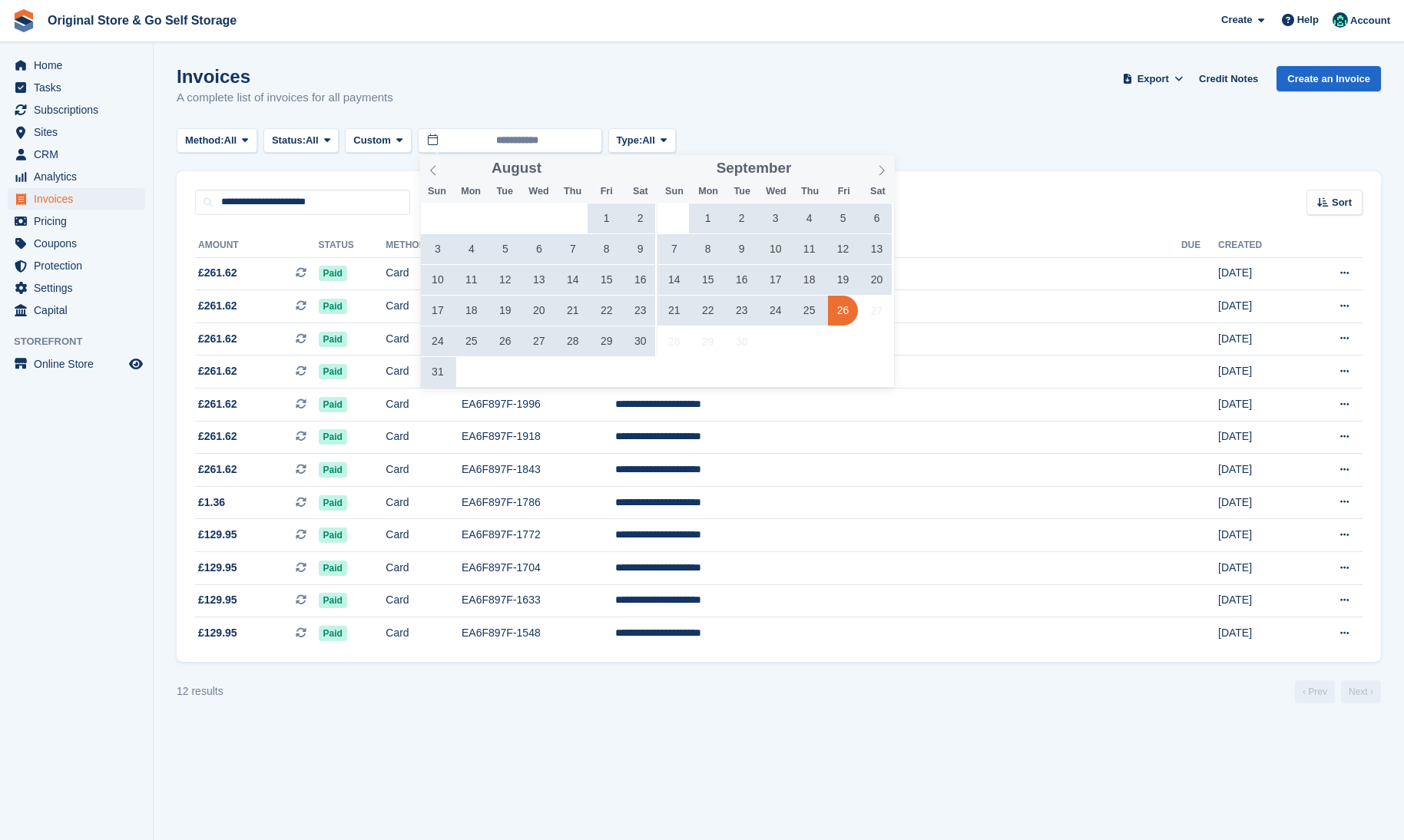
click at [836, 312] on span "26" at bounding box center [843, 311] width 30 height 30
type input "**********"
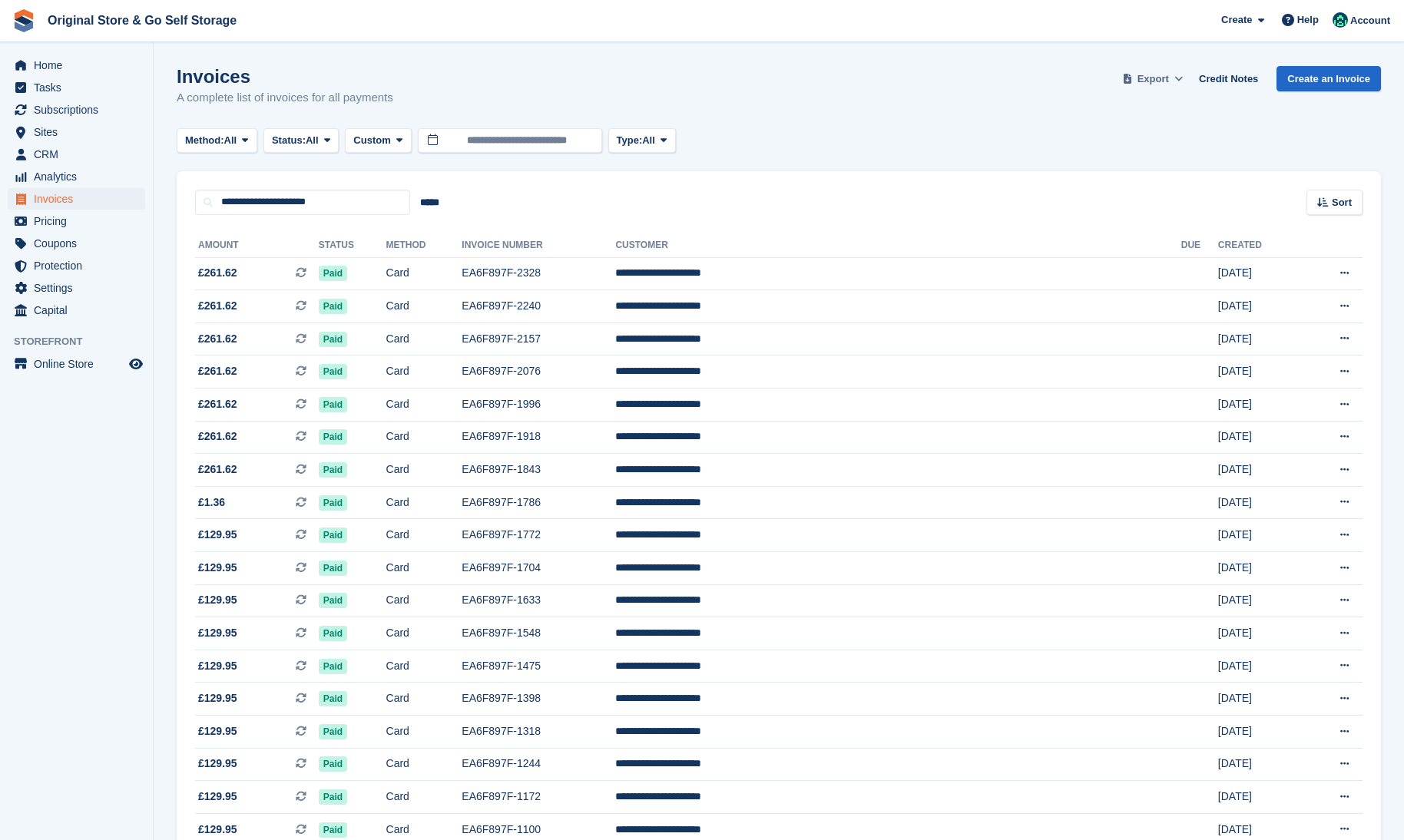
click at [1179, 83] on span at bounding box center [1178, 78] width 15 height 15
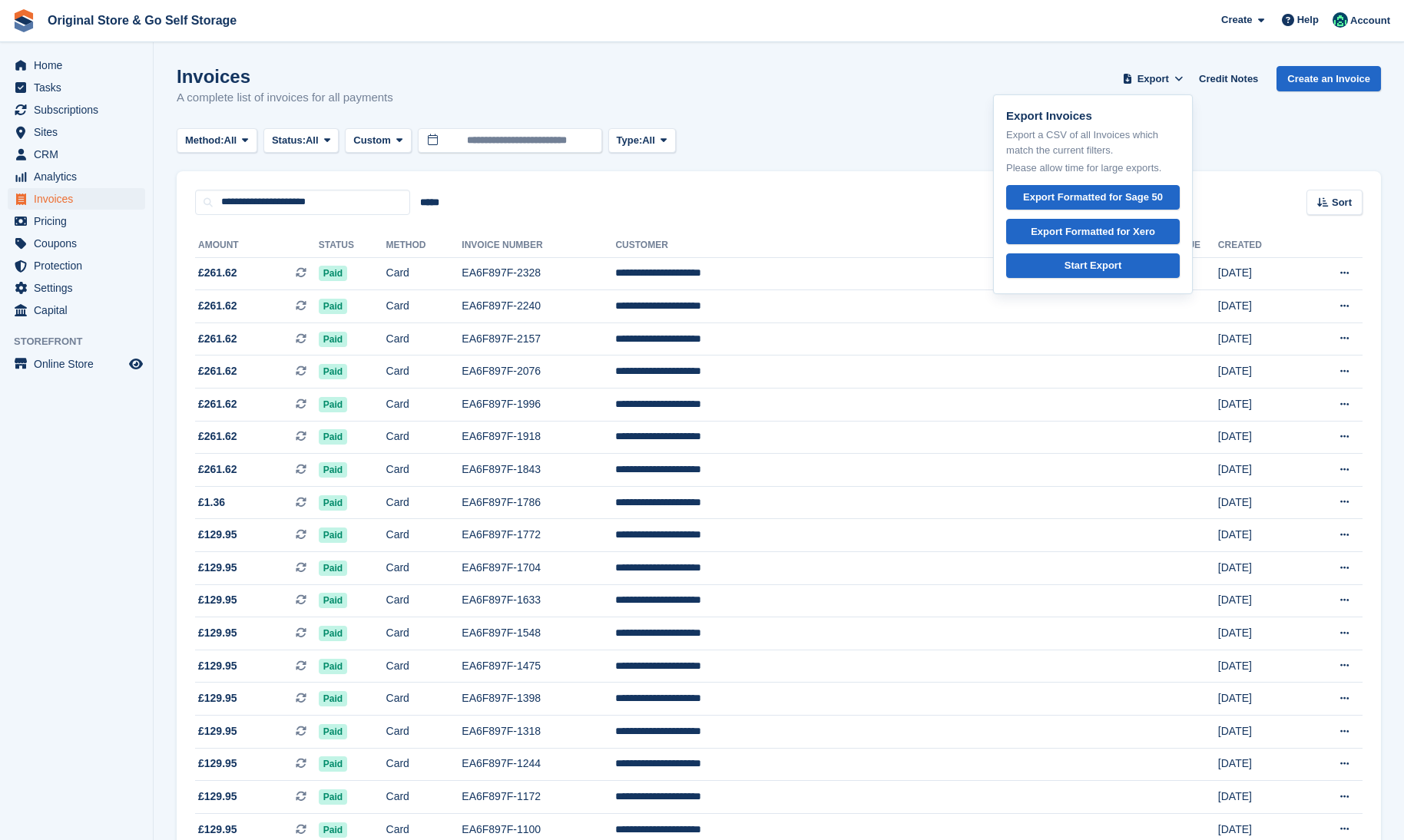
click at [1229, 159] on turbo-frame "Invoices A complete list of invoices for all payments Export Export Invoices Ex…" at bounding box center [778, 483] width 1204 height 833
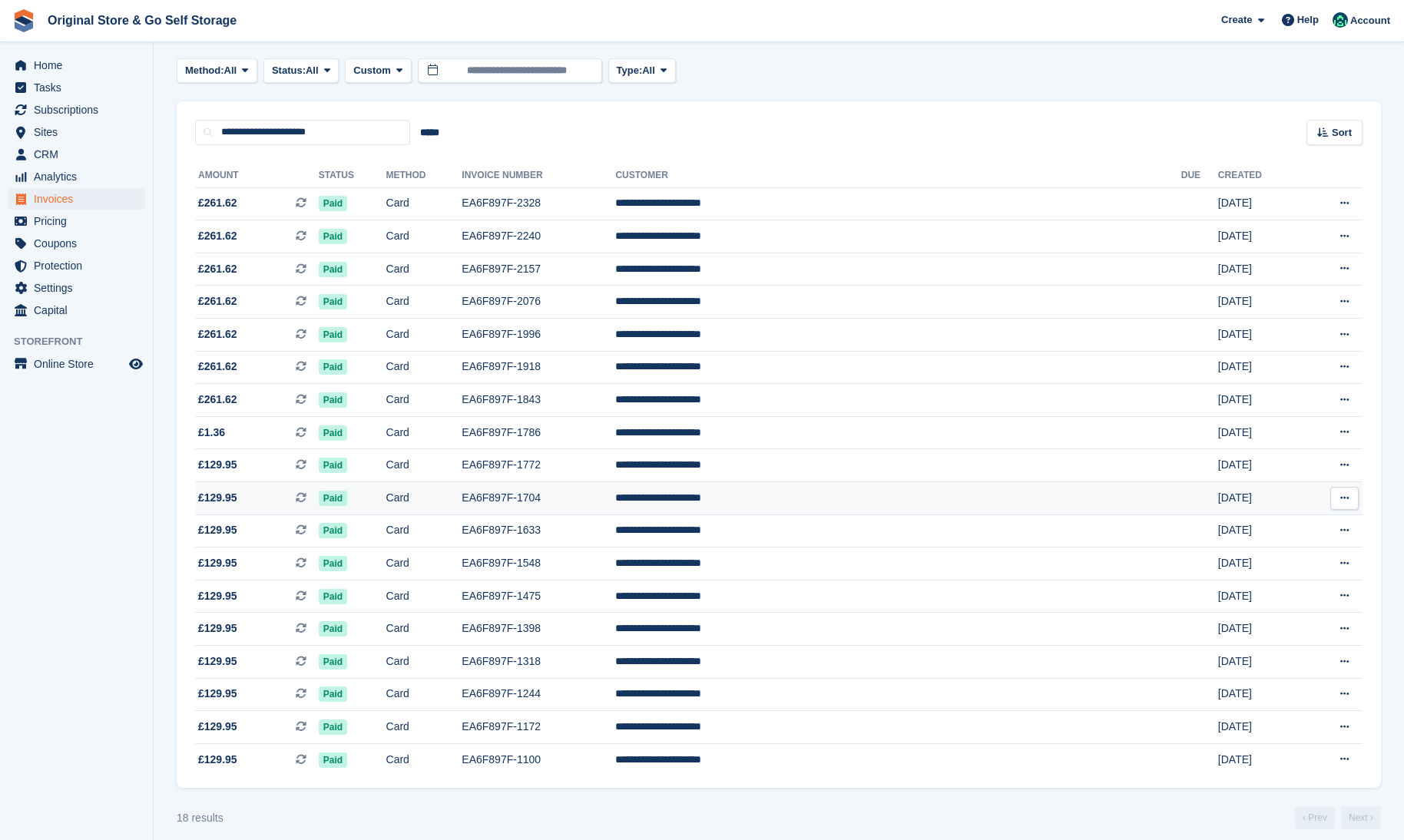
scroll to position [82, 0]
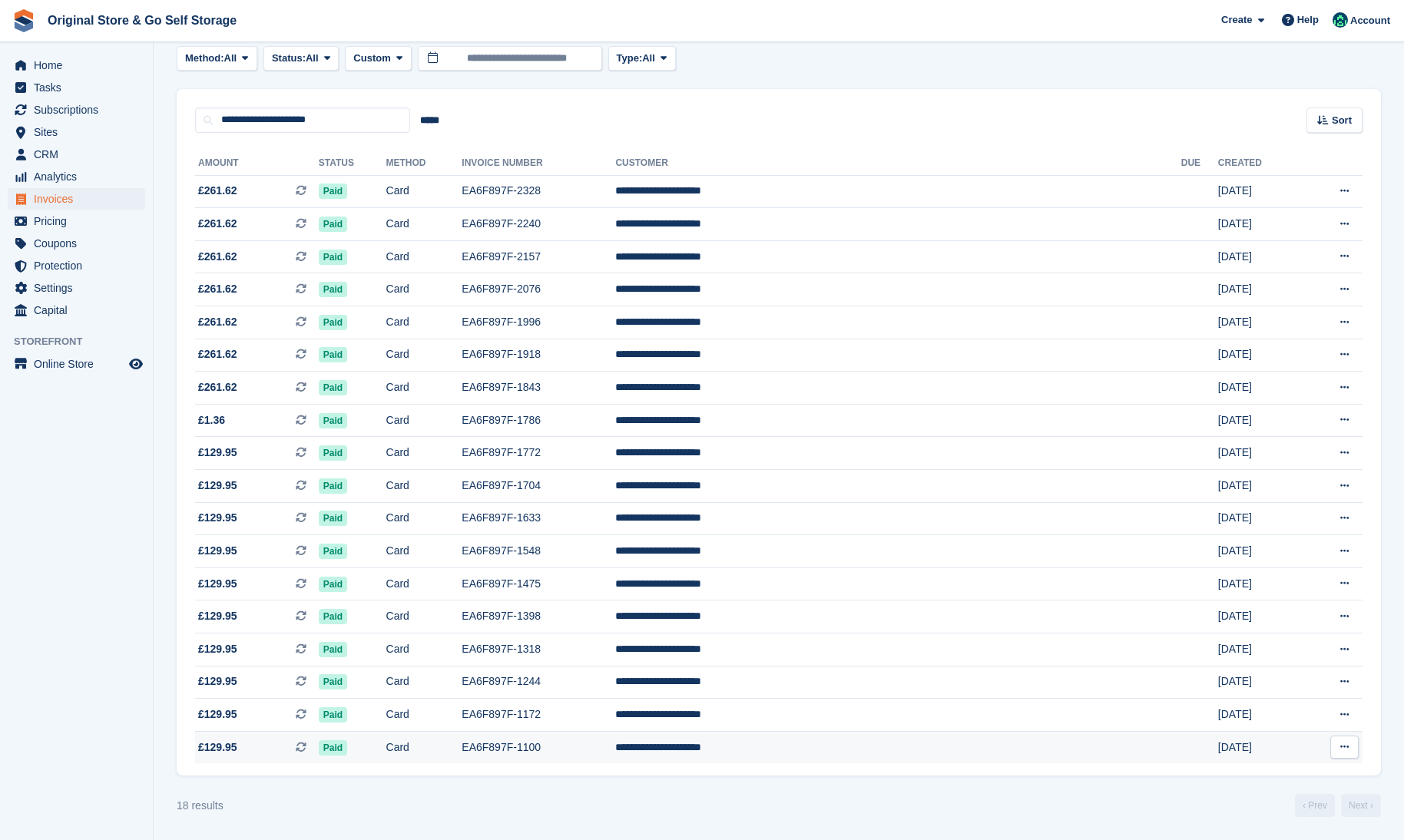
click at [1342, 748] on icon at bounding box center [1344, 746] width 9 height 10
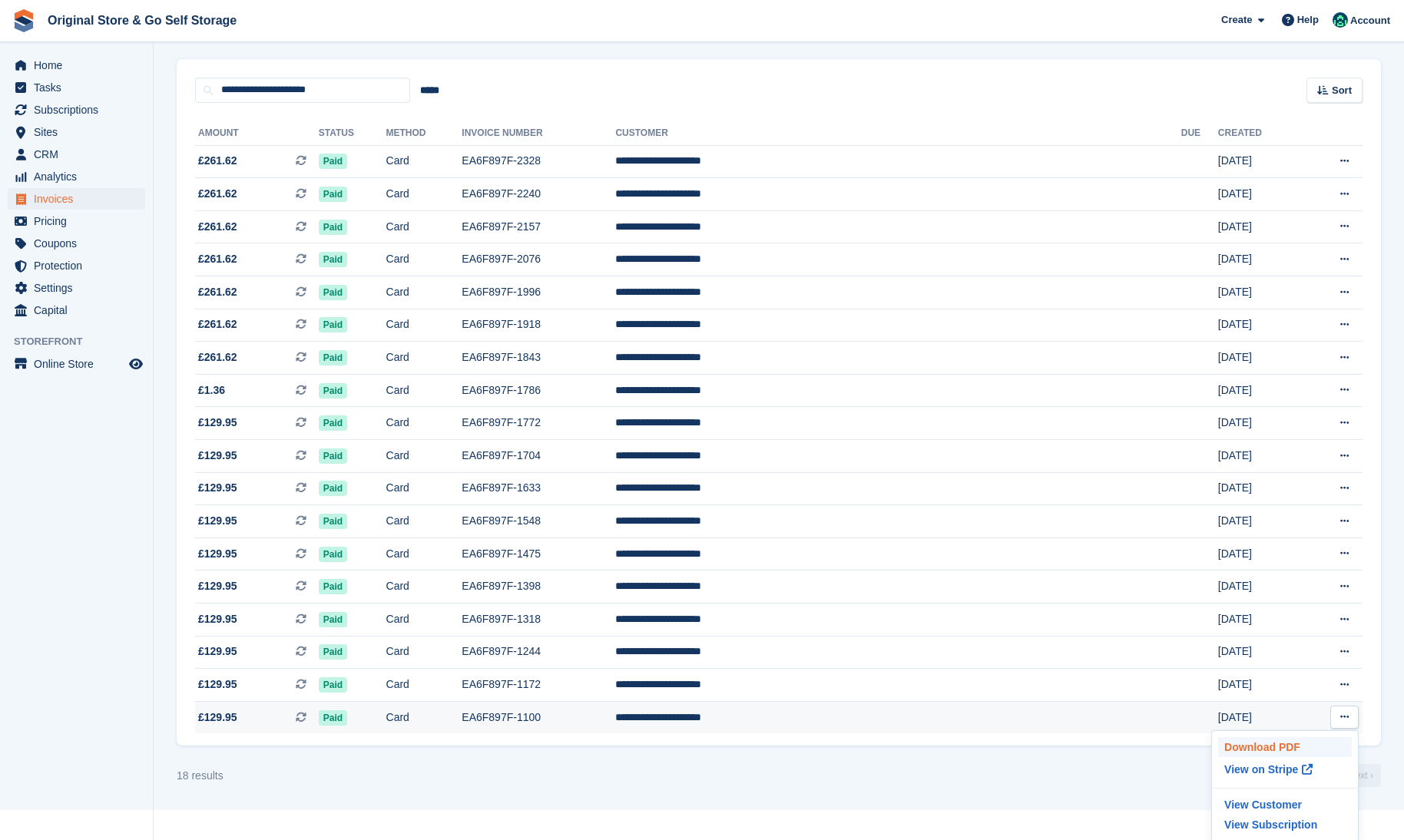
scroll to position [114, 0]
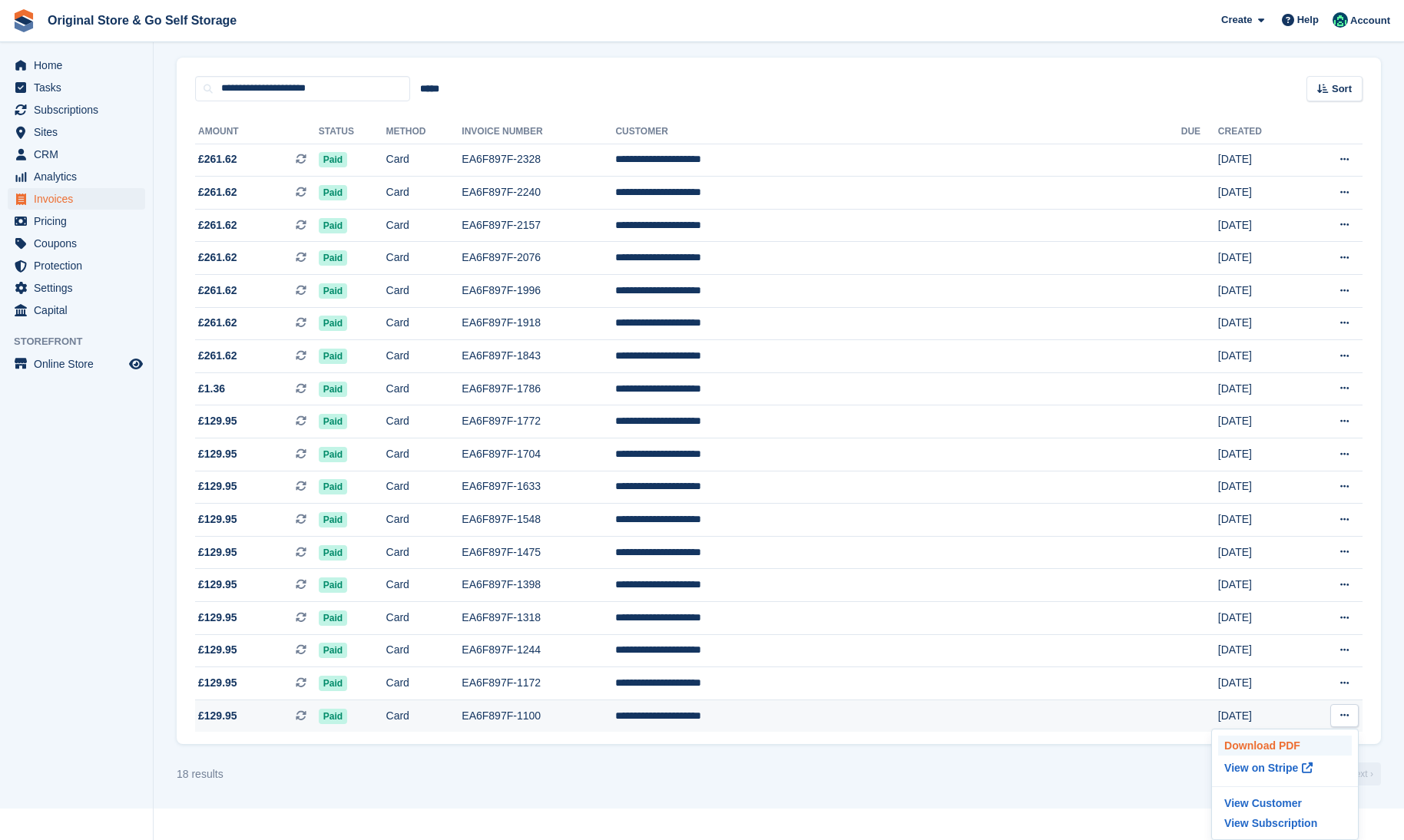
click at [1286, 748] on p "Download PDF" at bounding box center [1285, 745] width 134 height 20
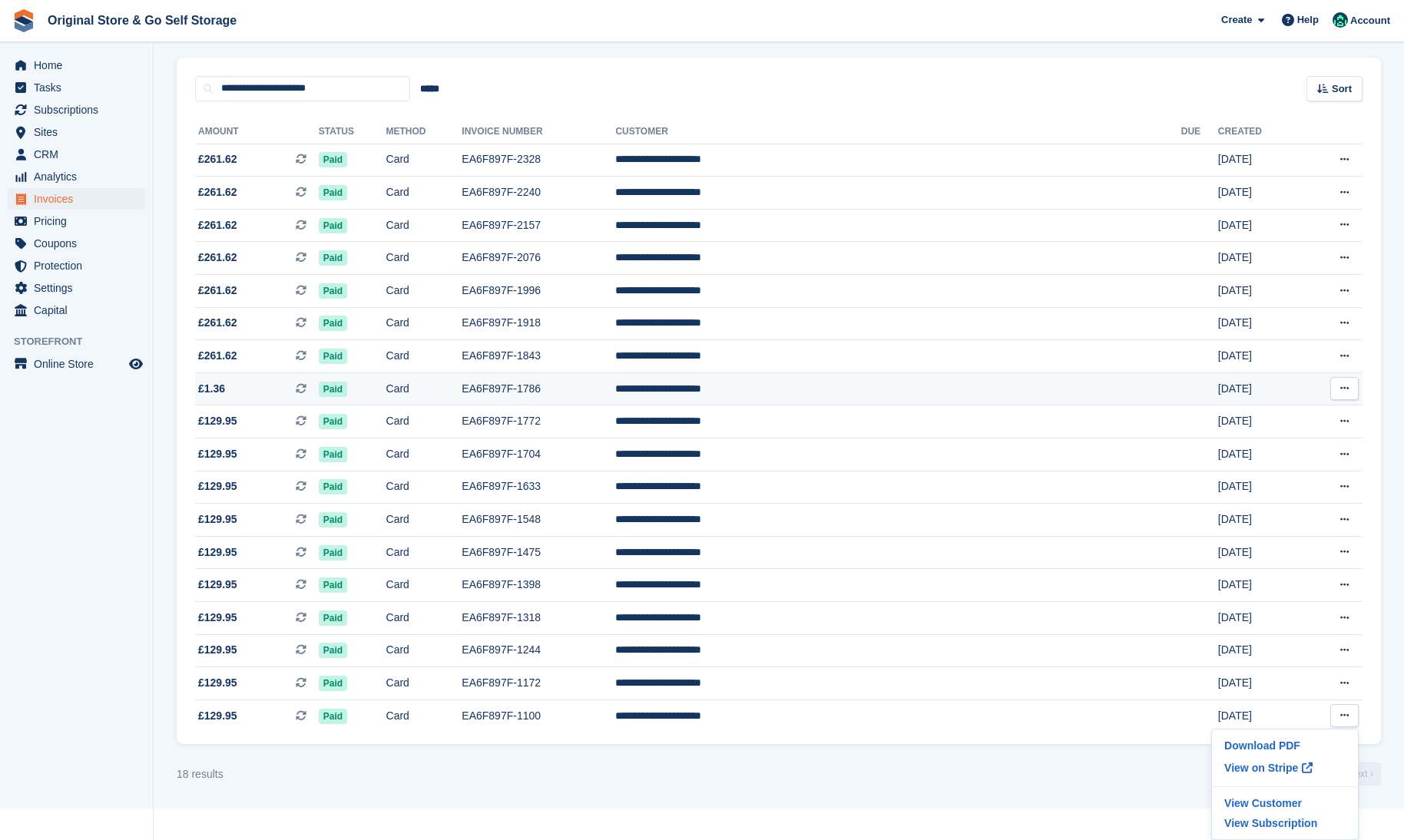
click at [1335, 390] on button at bounding box center [1345, 388] width 28 height 23
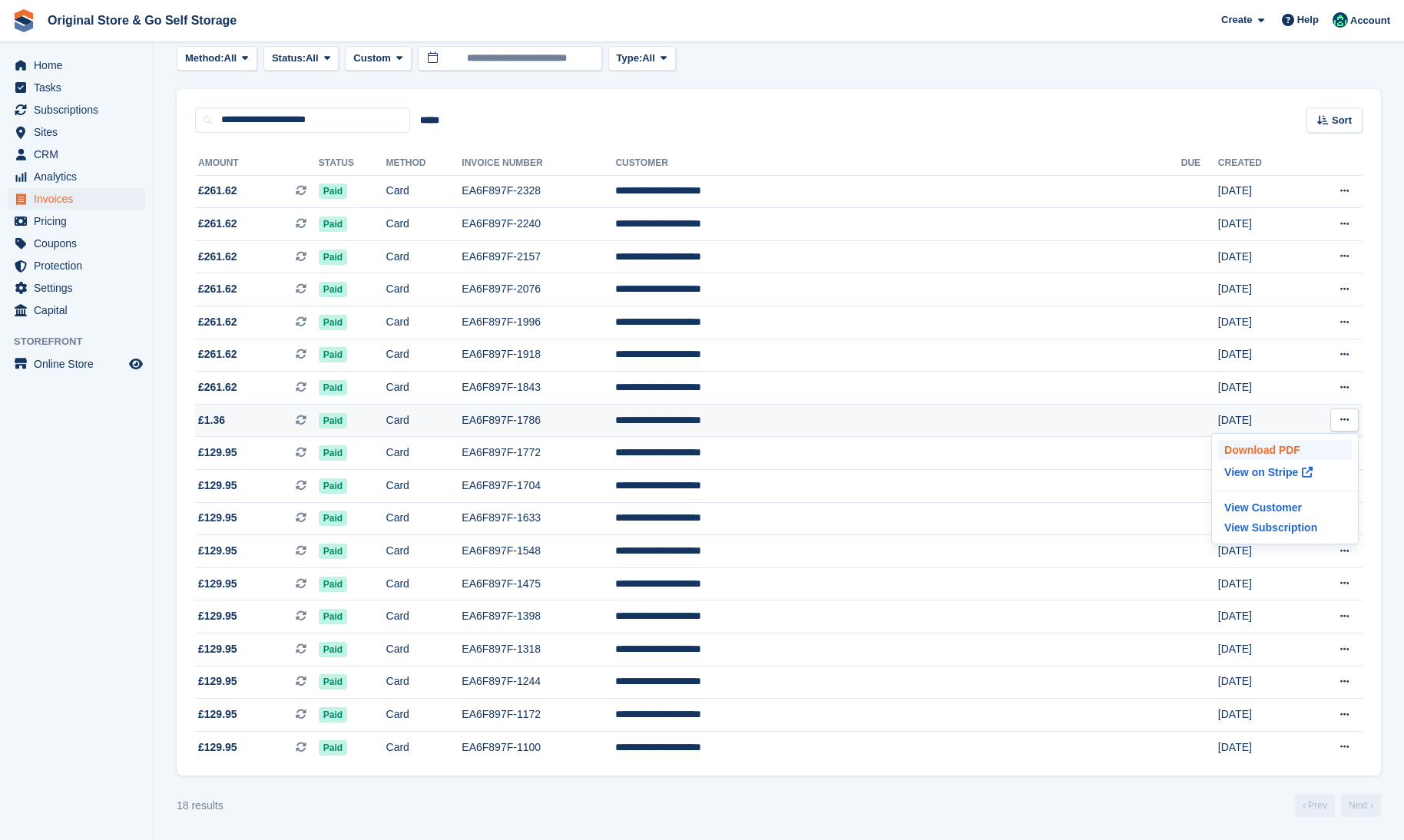
click at [1293, 455] on p "Download PDF" at bounding box center [1285, 450] width 134 height 20
click at [1342, 183] on button at bounding box center [1345, 190] width 28 height 23
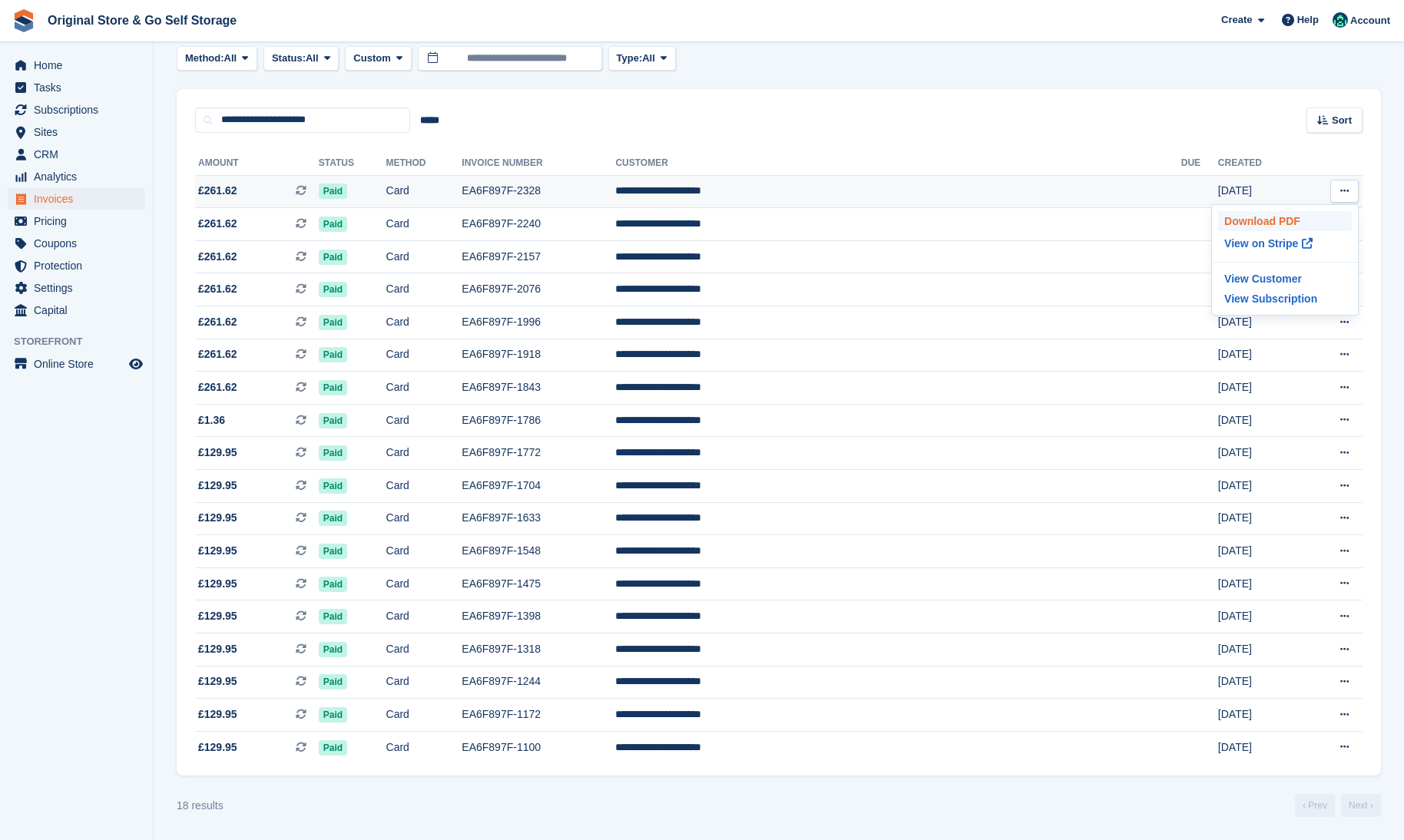
click at [1314, 217] on p "Download PDF" at bounding box center [1285, 220] width 134 height 20
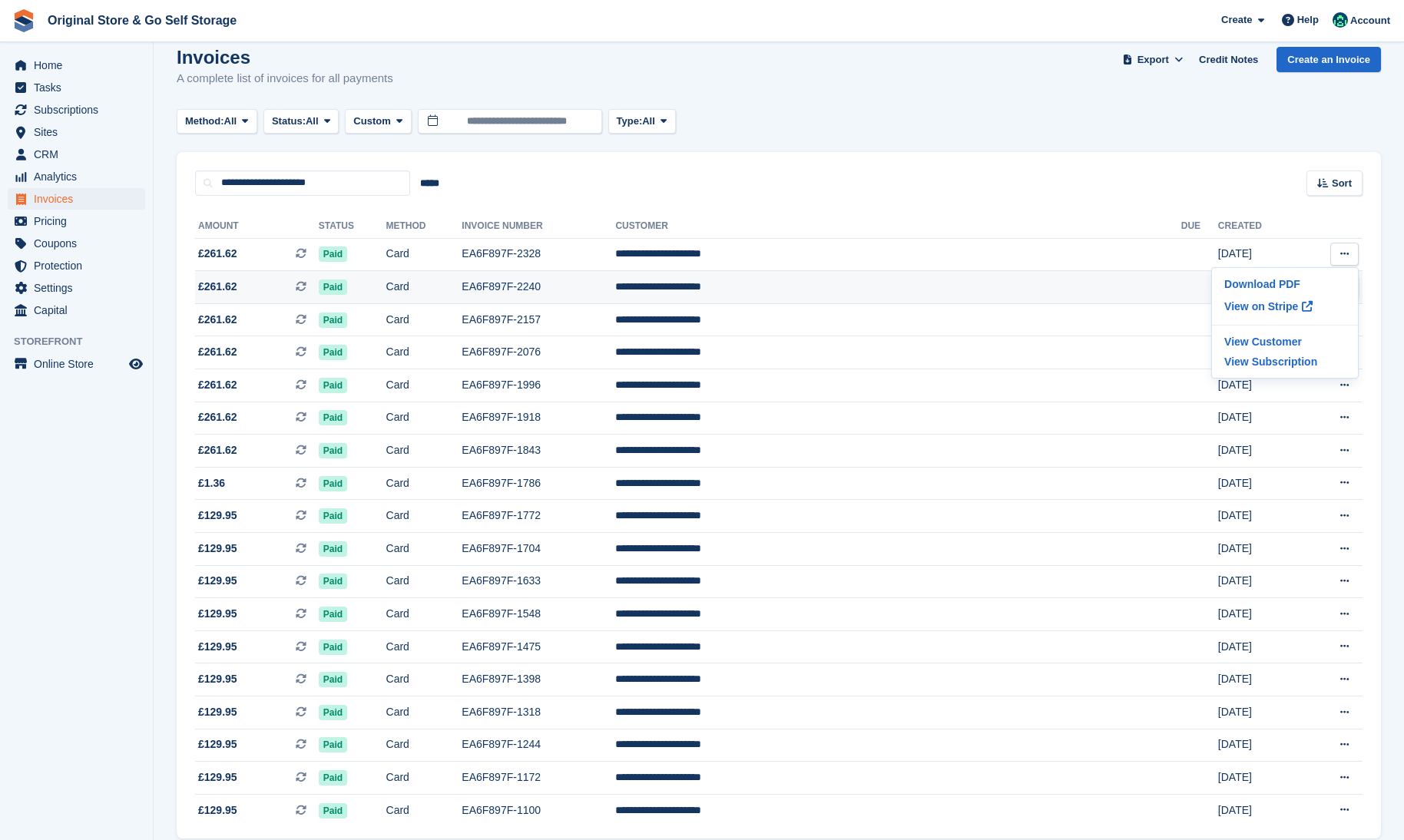
scroll to position [0, 0]
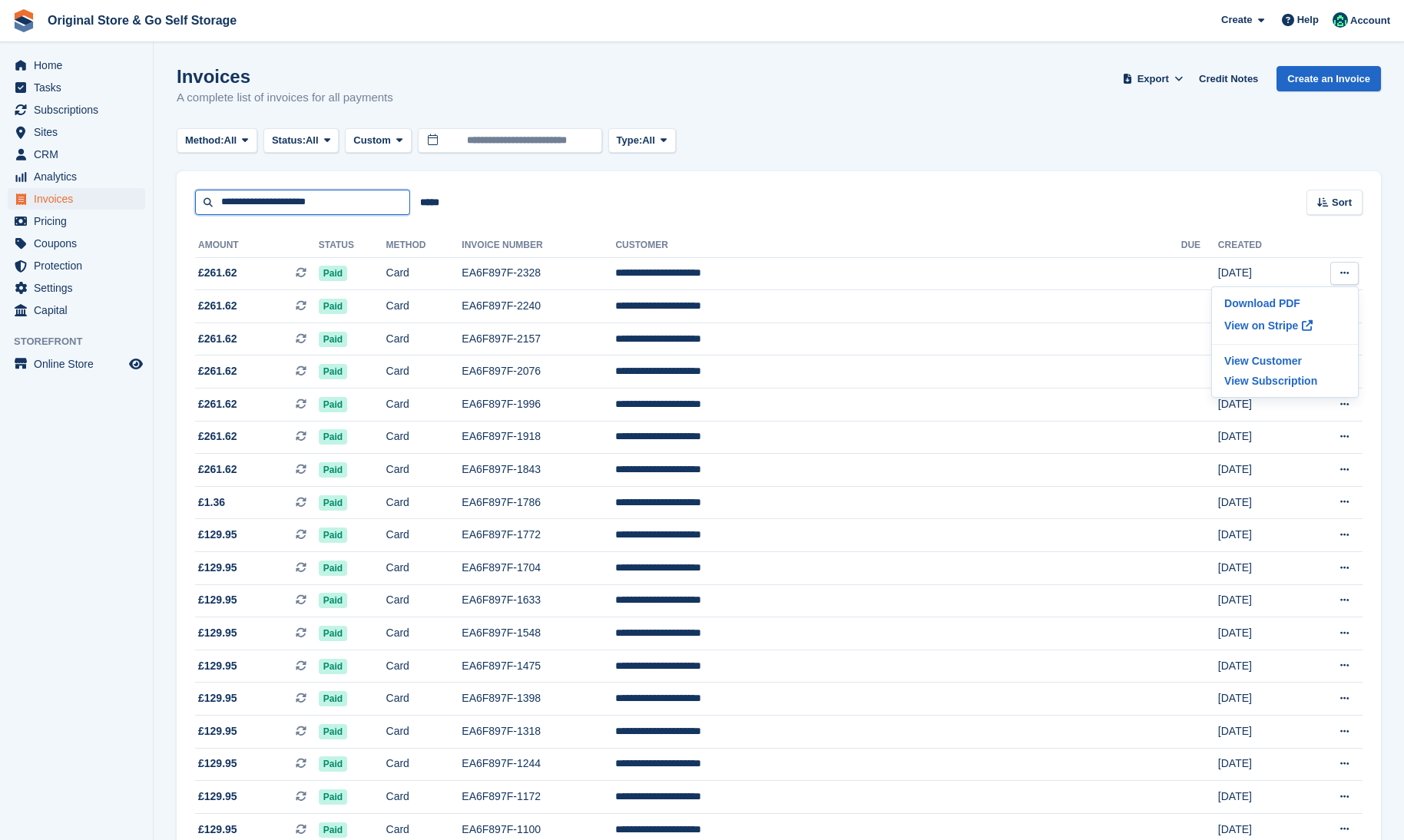
click at [357, 205] on input "**********" at bounding box center [303, 202] width 215 height 25
click at [251, 152] on button "Method: All" at bounding box center [217, 141] width 81 height 25
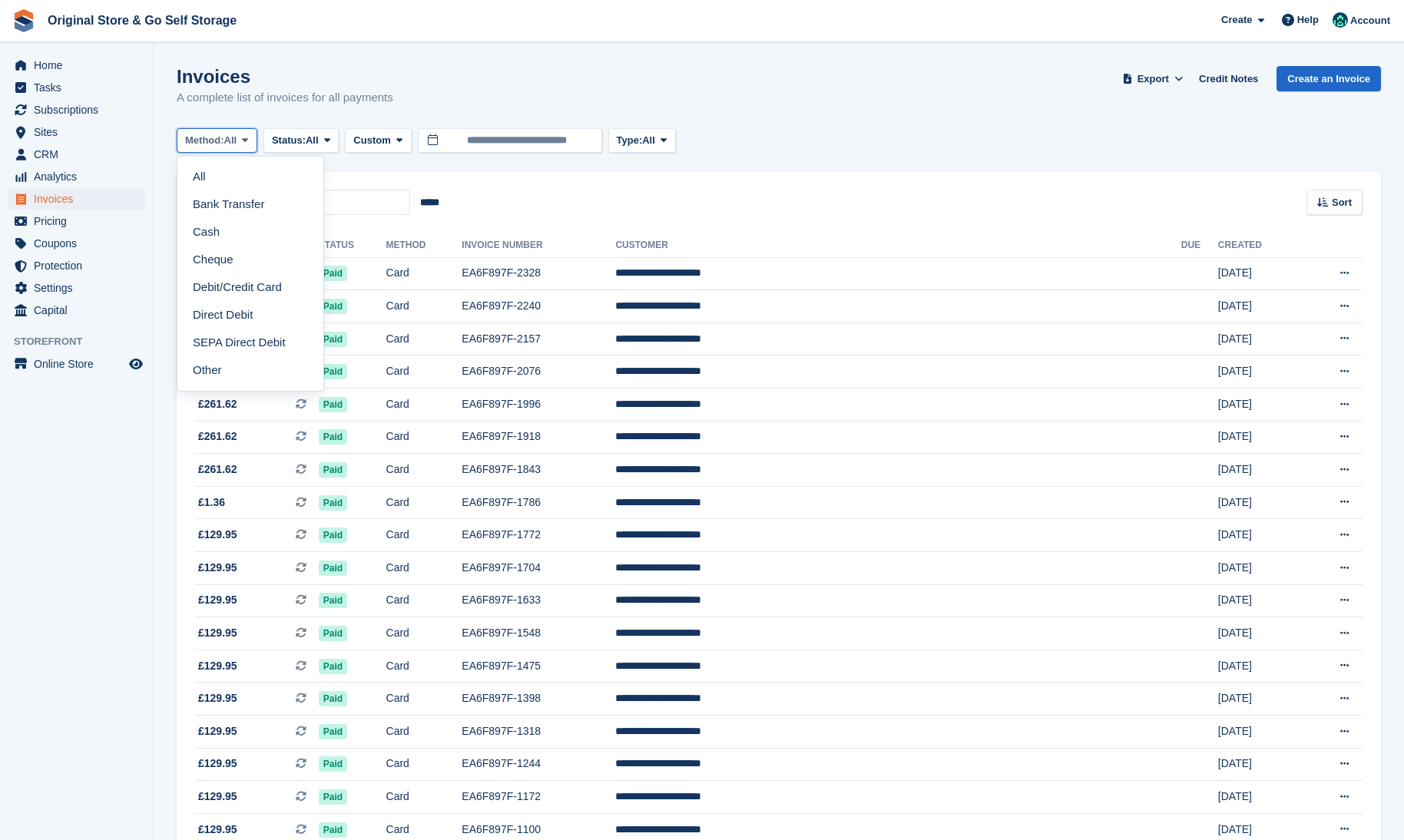
click at [251, 152] on button "Method: All" at bounding box center [217, 141] width 81 height 25
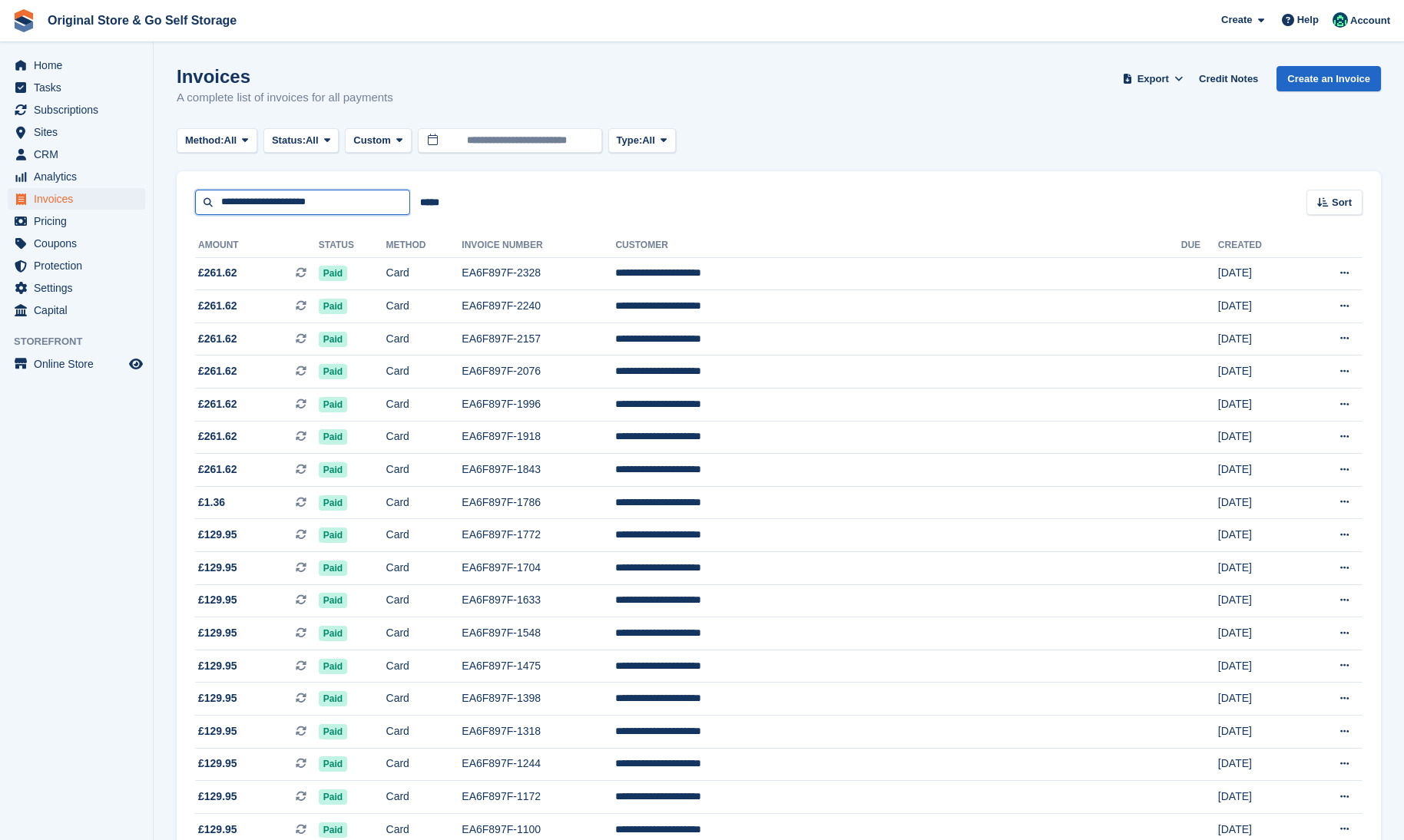
drag, startPoint x: 348, startPoint y: 211, endPoint x: 198, endPoint y: 205, distance: 150.1
click at [198, 205] on input "**********" at bounding box center [303, 202] width 215 height 25
click at [277, 254] on th "Amount" at bounding box center [257, 245] width 123 height 24
click at [285, 270] on span "£261.62 This is a recurring subscription invoice." at bounding box center [257, 273] width 123 height 16
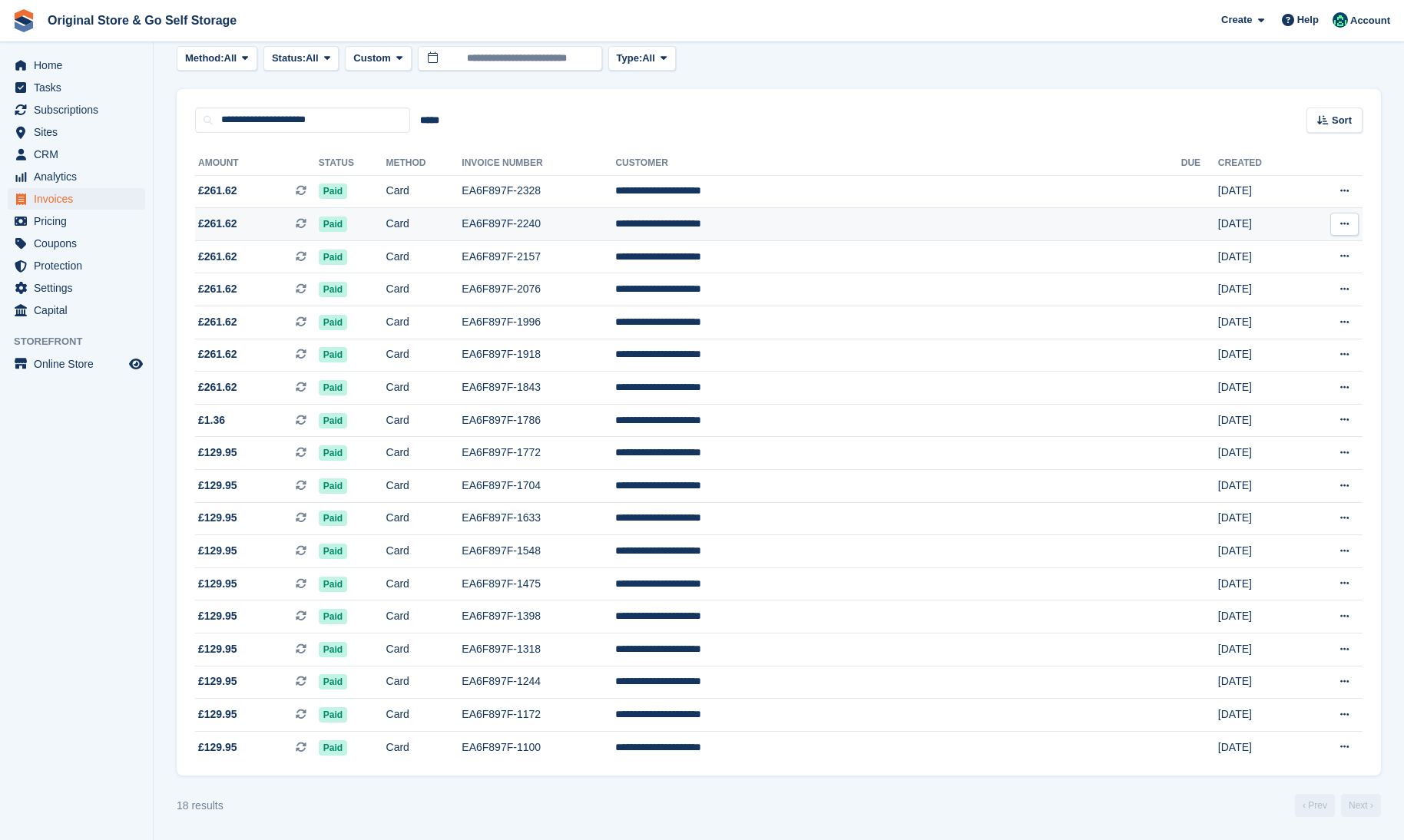
click at [387, 232] on td "Paid" at bounding box center [352, 224] width 67 height 33
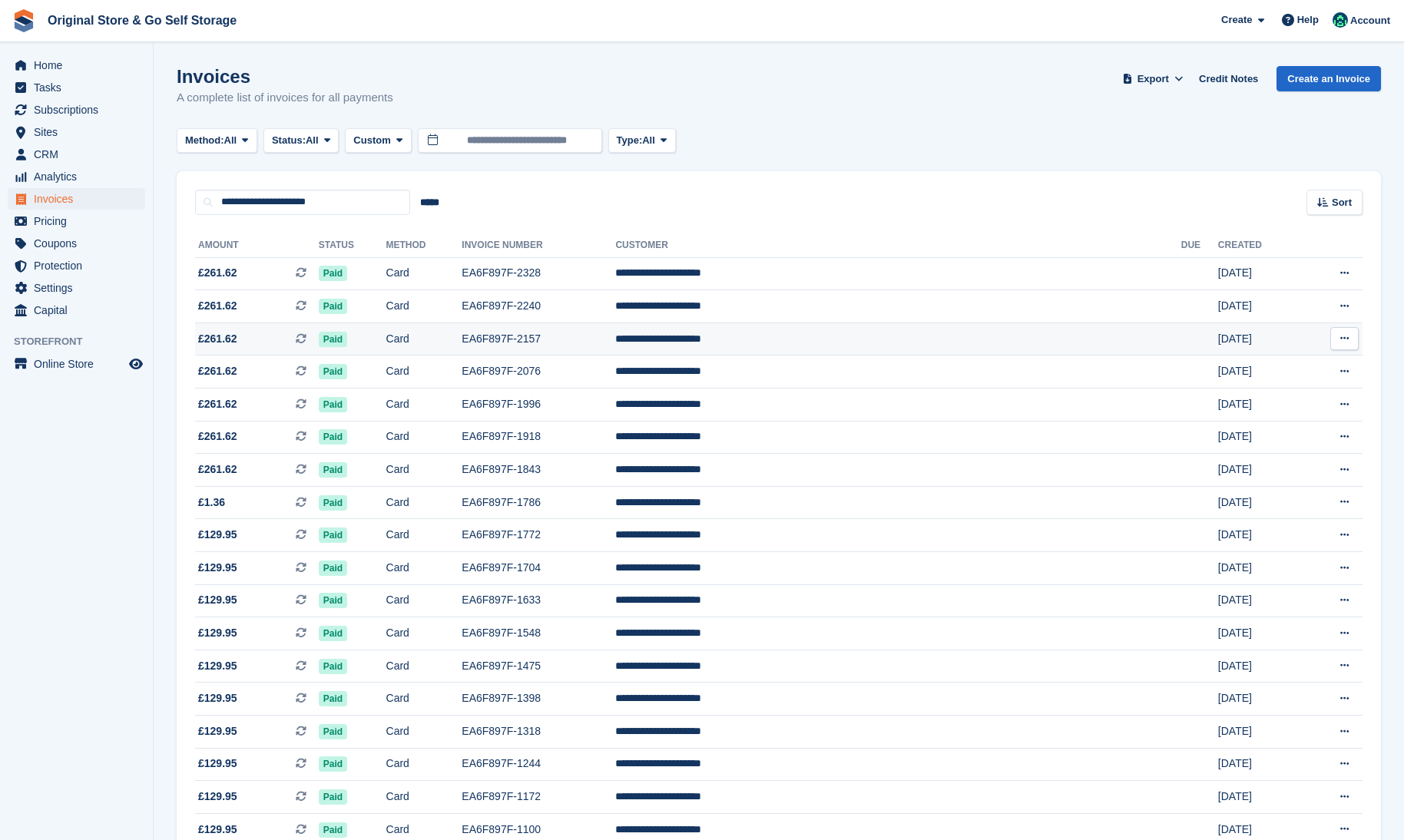
scroll to position [82, 0]
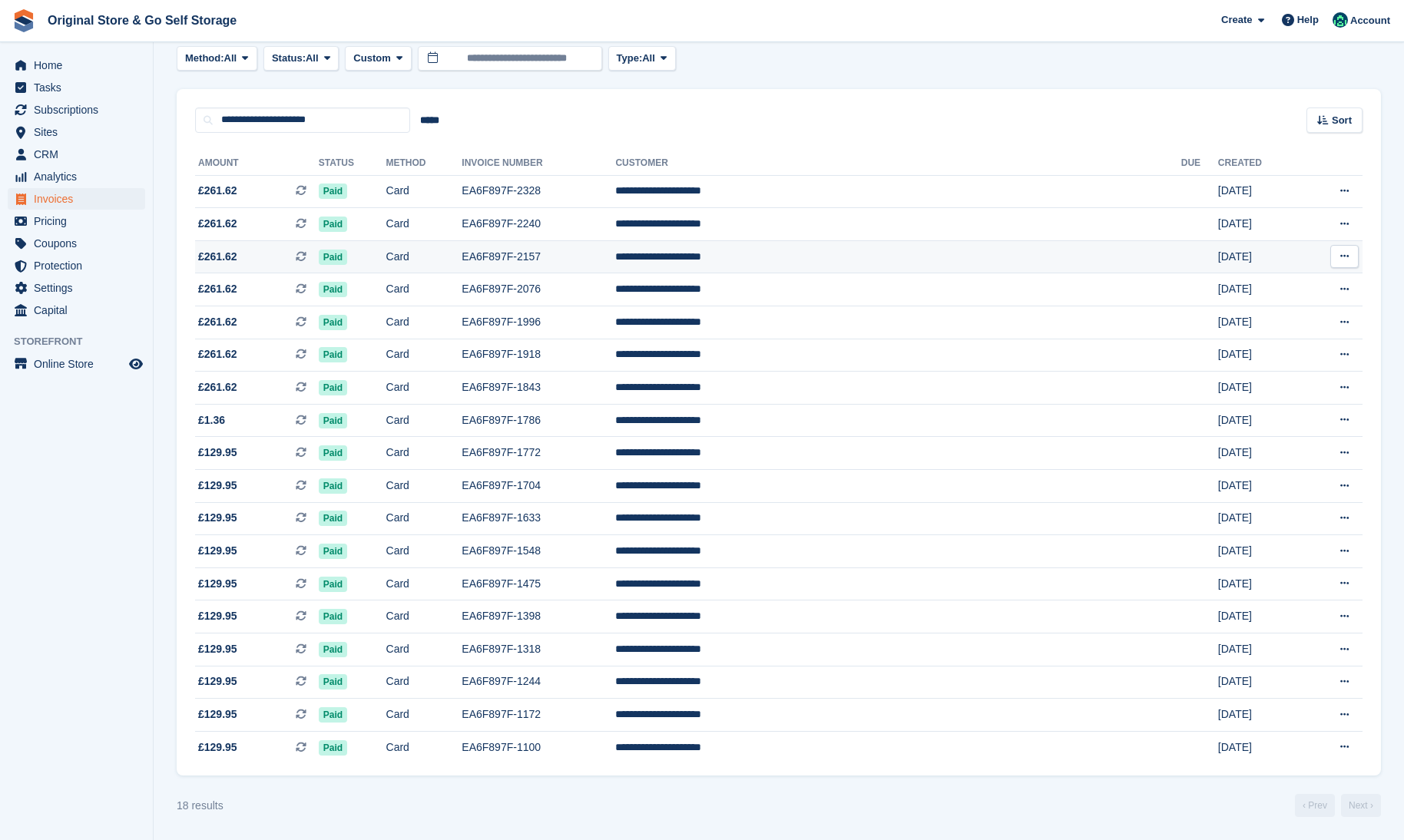
click at [387, 262] on td "Paid" at bounding box center [352, 257] width 67 height 33
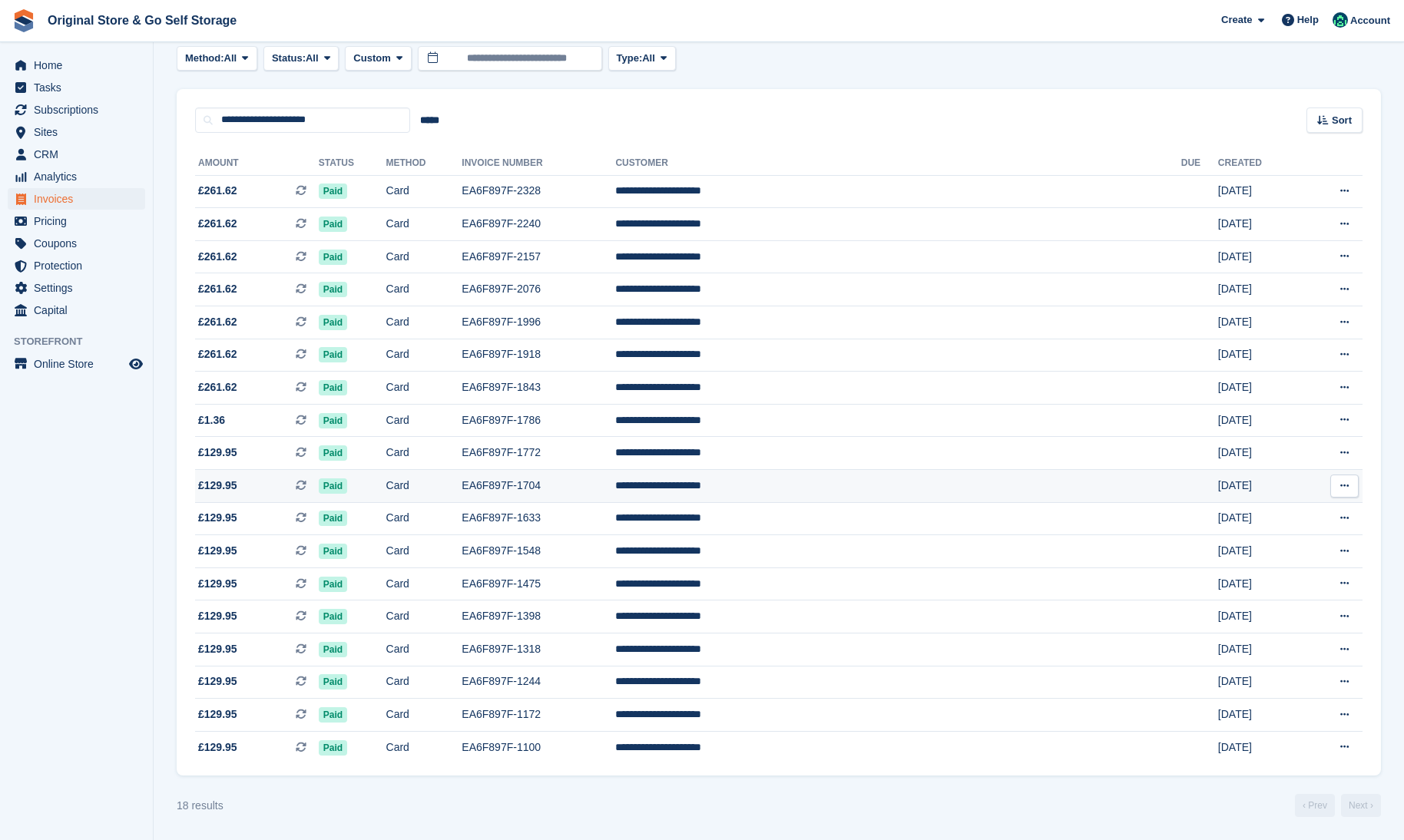
click at [387, 478] on td "Paid" at bounding box center [352, 487] width 67 height 33
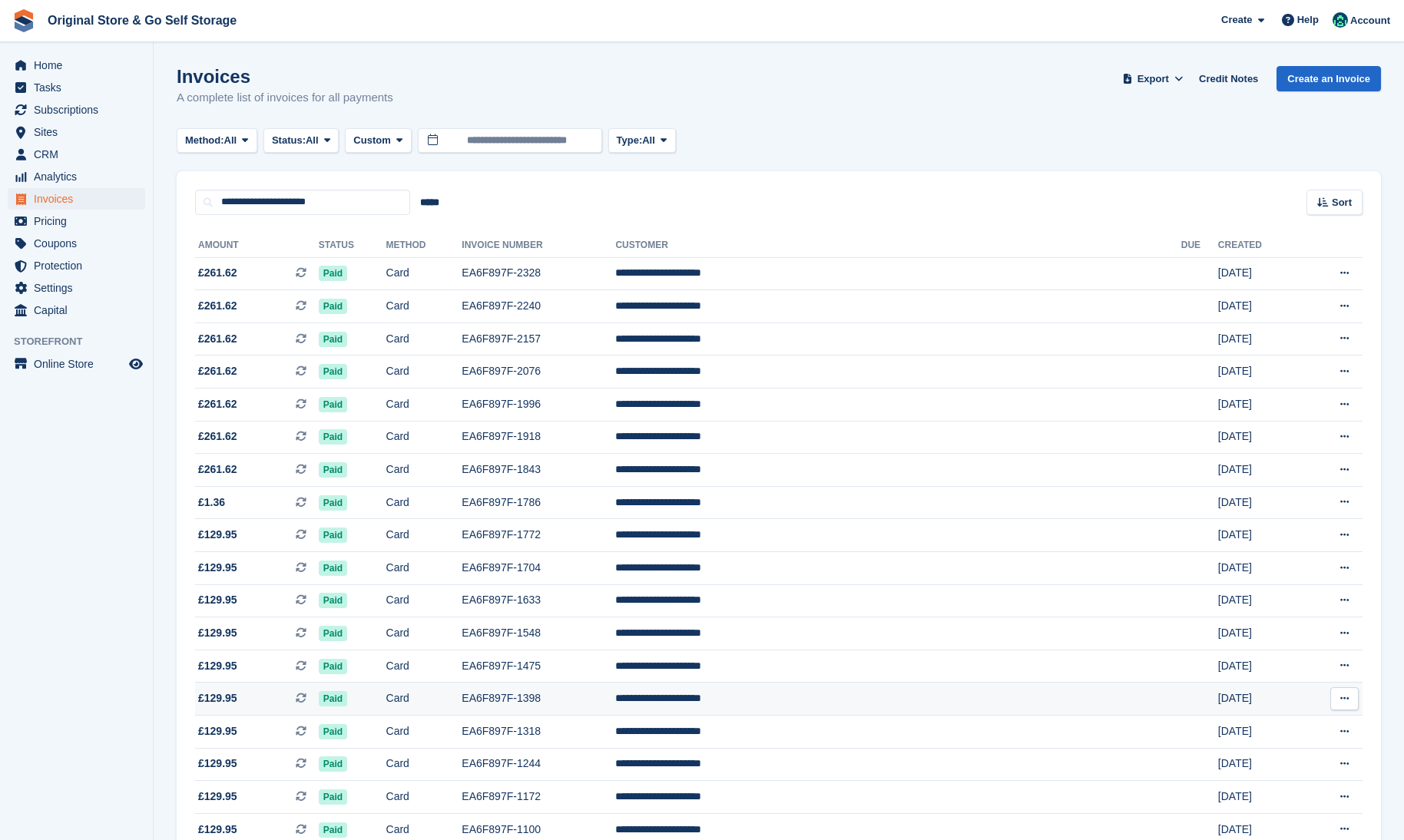
scroll to position [82, 0]
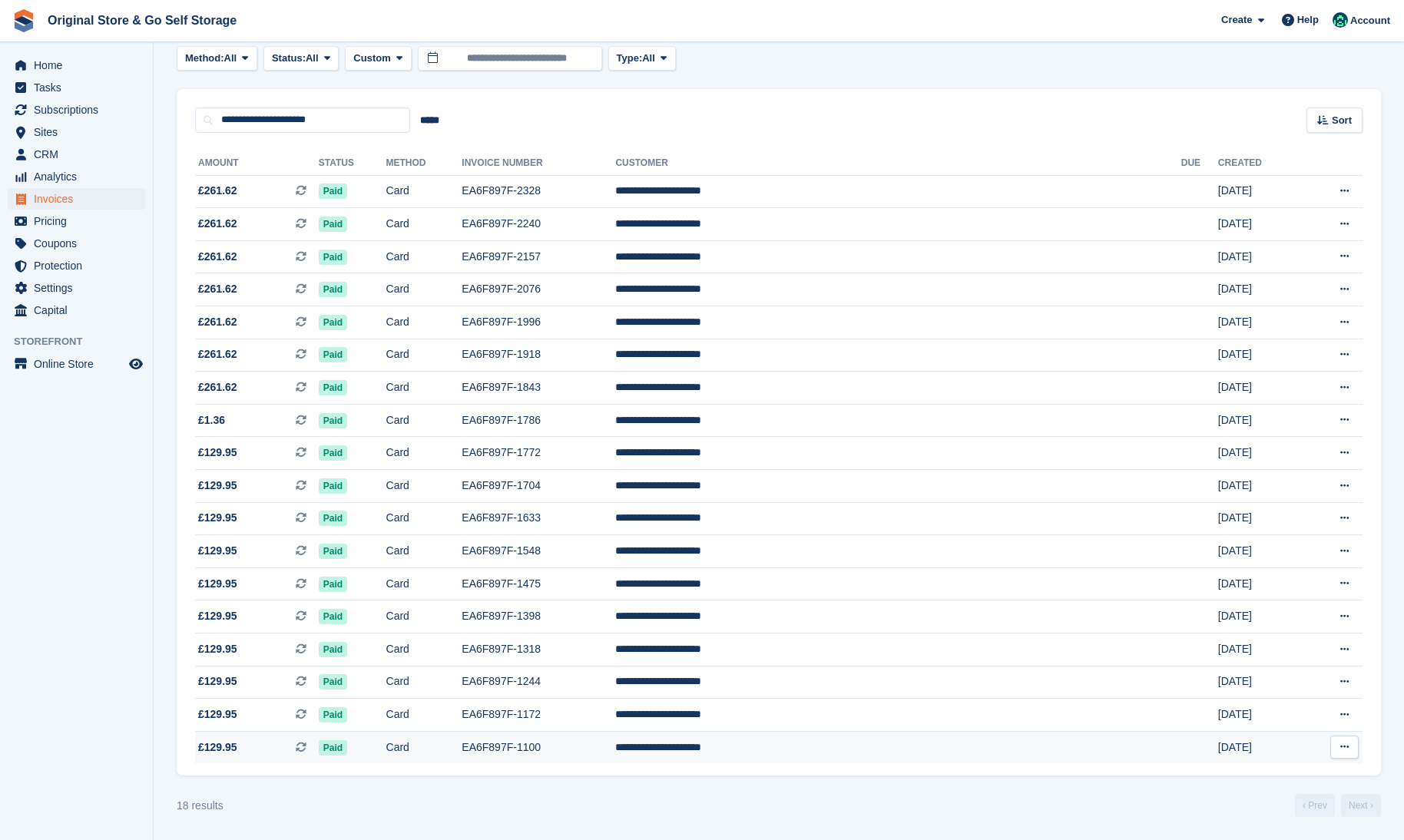
click at [387, 752] on td "Paid" at bounding box center [352, 747] width 67 height 32
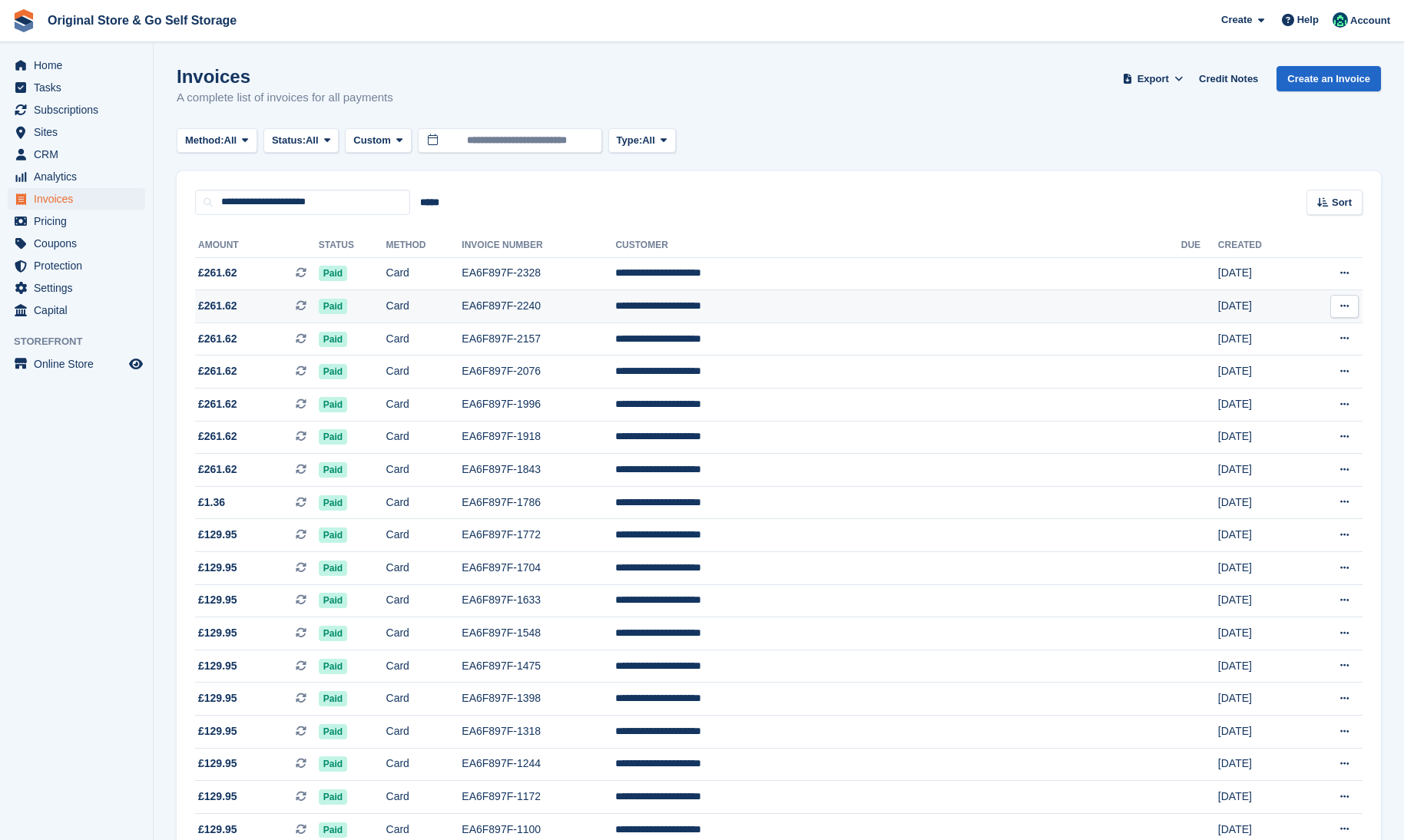
scroll to position [82, 0]
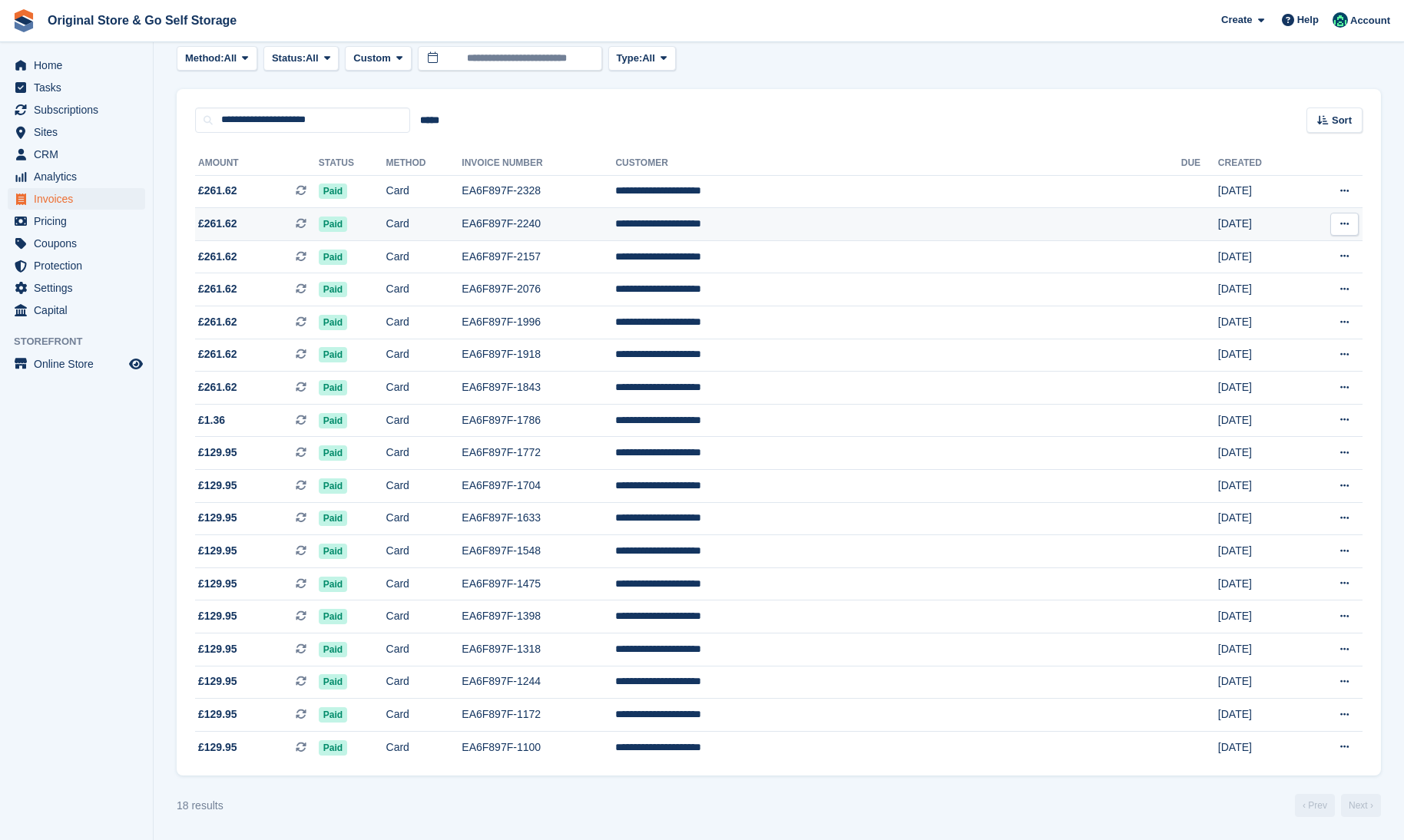
click at [387, 213] on td "Paid" at bounding box center [352, 224] width 67 height 33
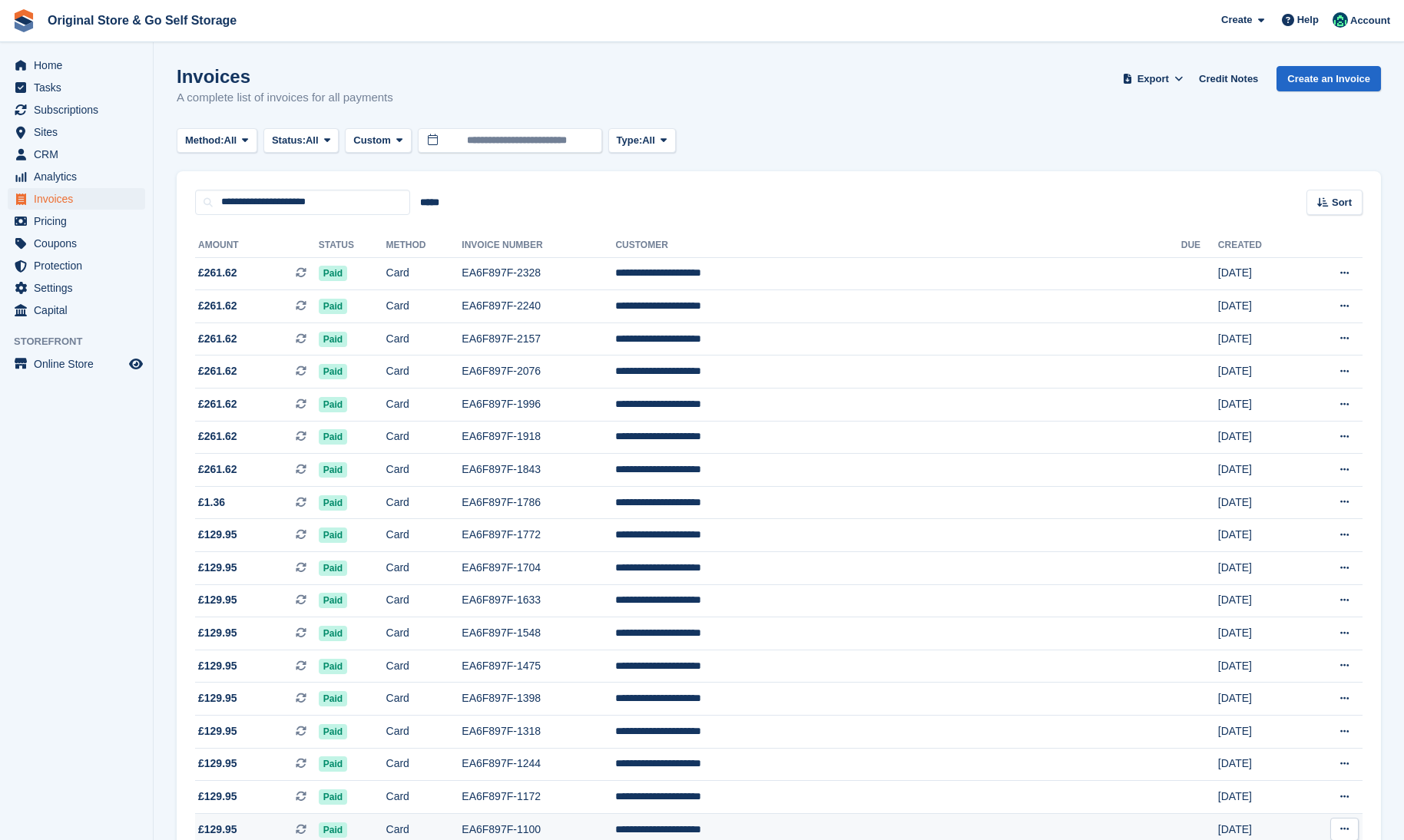
scroll to position [82, 0]
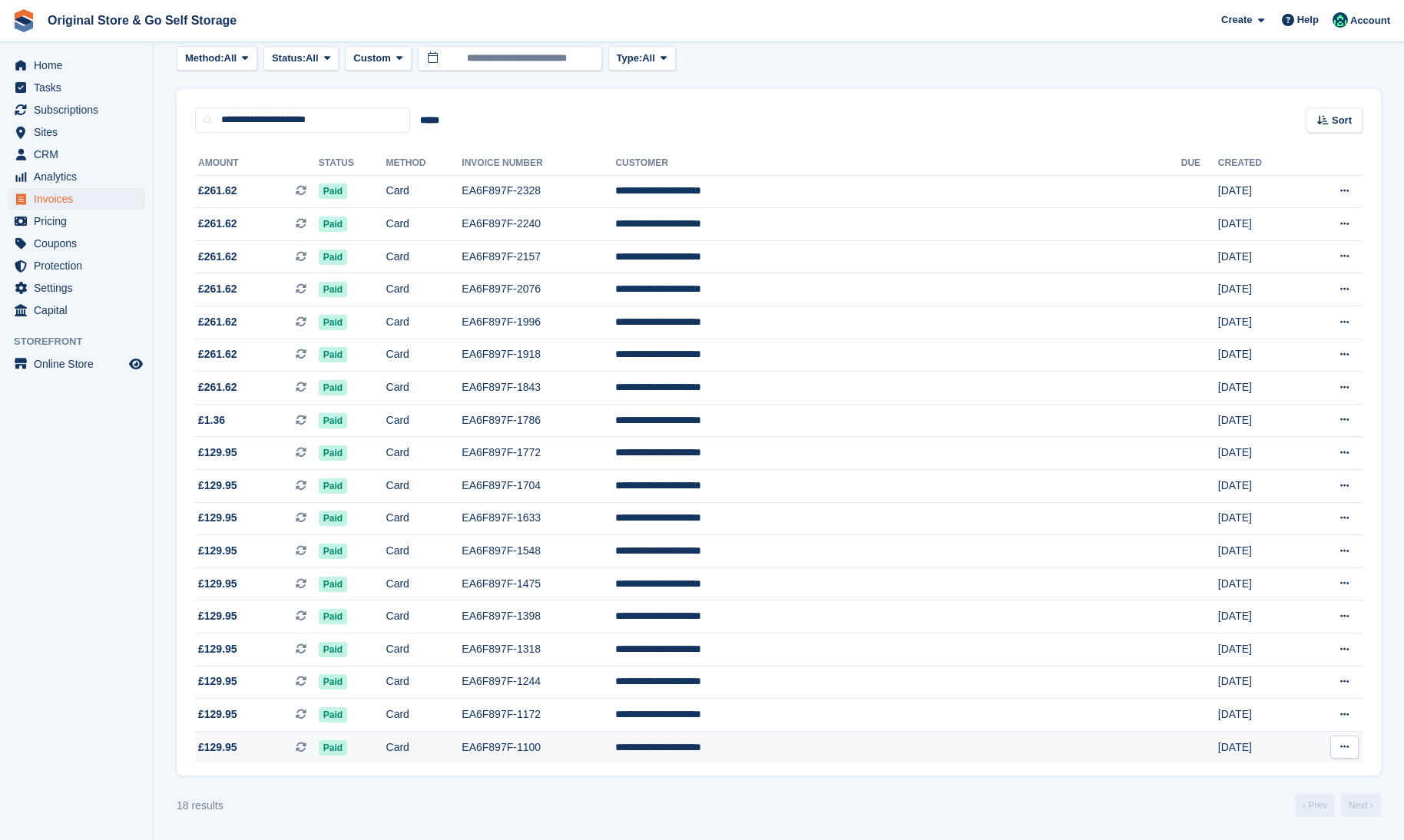
click at [387, 749] on td "Paid" at bounding box center [352, 747] width 67 height 32
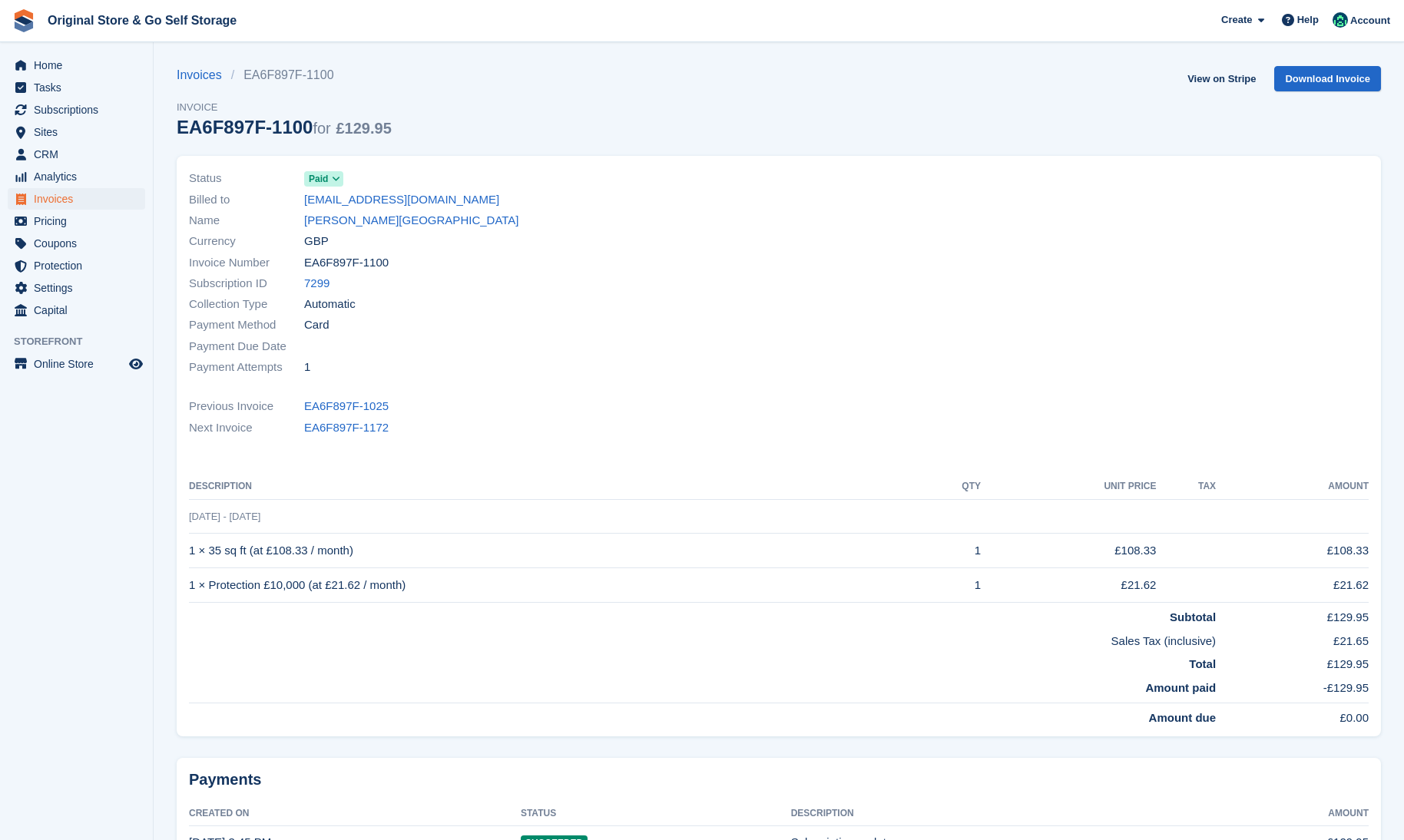
drag, startPoint x: 331, startPoint y: 282, endPoint x: 303, endPoint y: 288, distance: 28.6
click at [303, 288] on div "Subscription ID 7299" at bounding box center [479, 284] width 580 height 21
copy div "7299"
drag, startPoint x: 434, startPoint y: 227, endPoint x: 307, endPoint y: 224, distance: 127.0
click at [307, 224] on div "Name [PERSON_NAME][GEOGRAPHIC_DATA]" at bounding box center [479, 220] width 580 height 21
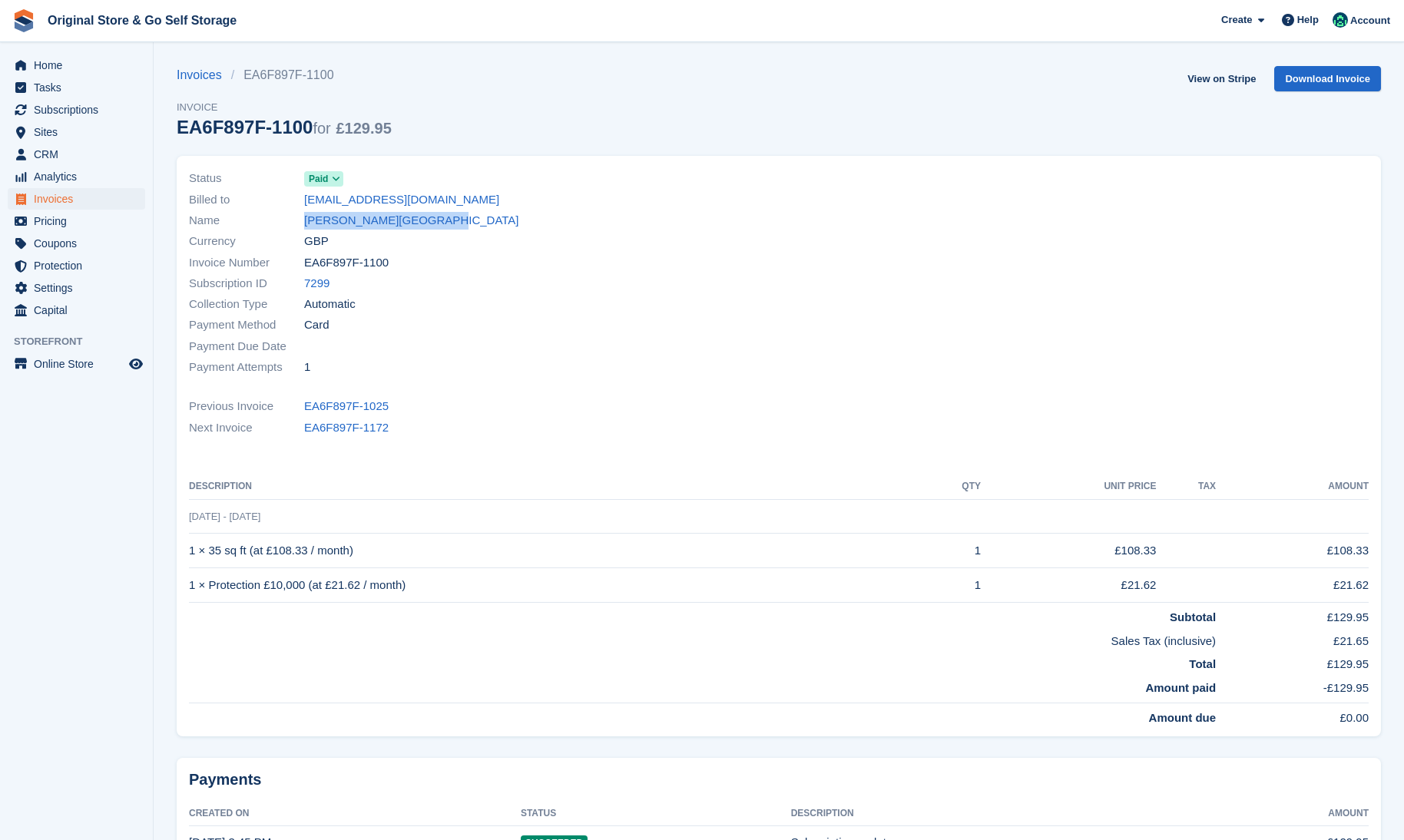
copy link "[PERSON_NAME][GEOGRAPHIC_DATA]"
